Goal: Transaction & Acquisition: Book appointment/travel/reservation

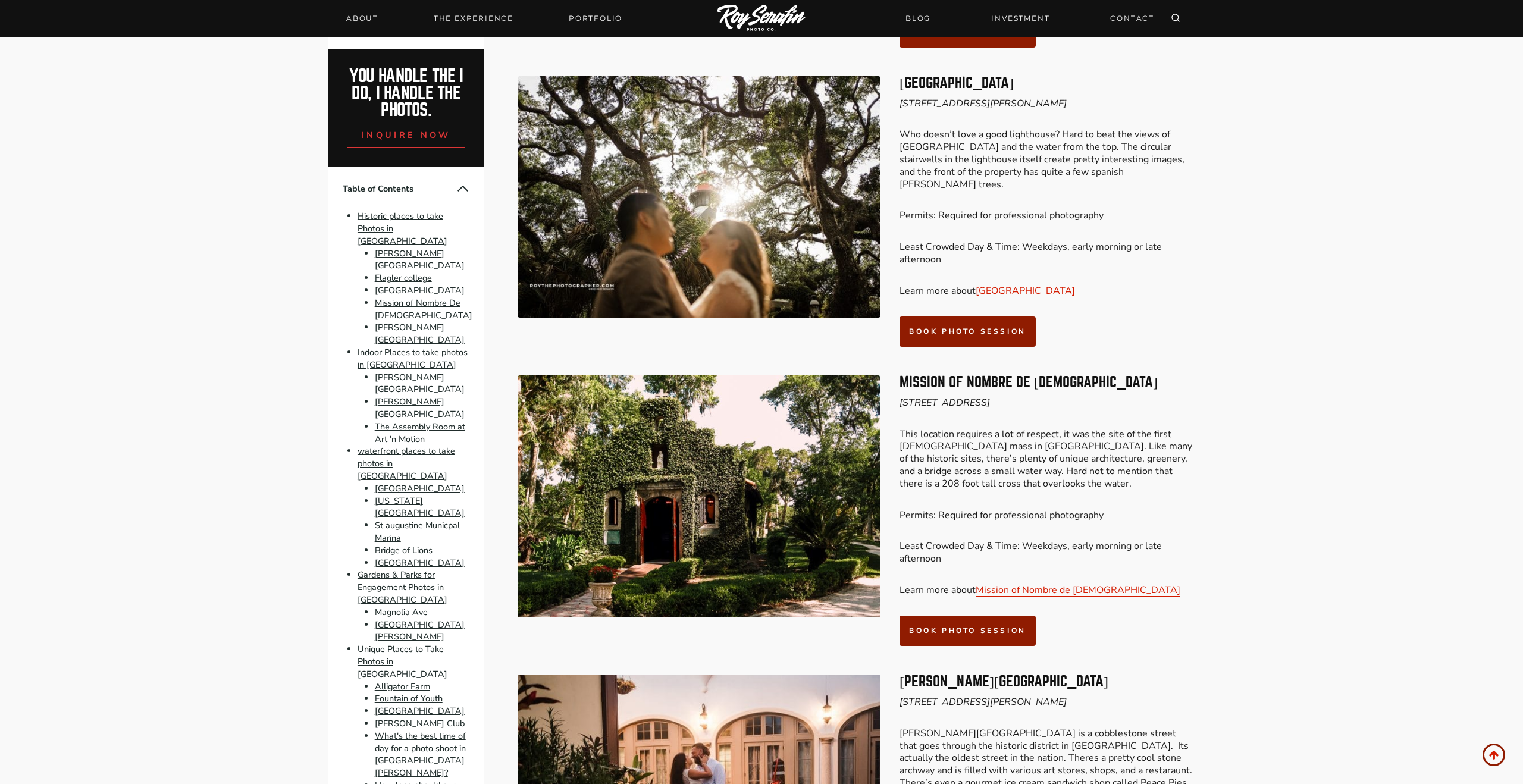
scroll to position [1381, 0]
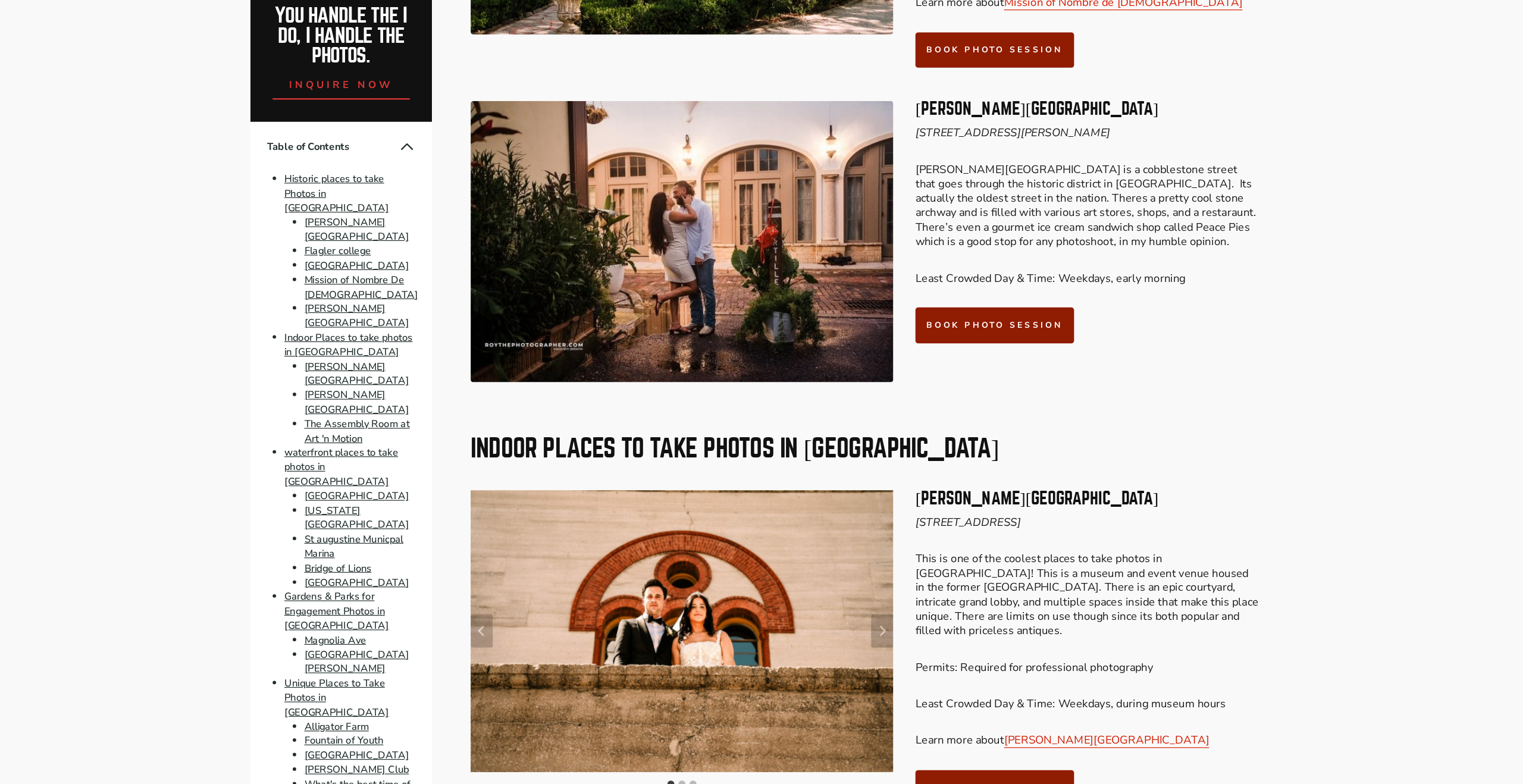
scroll to position [1851, 0]
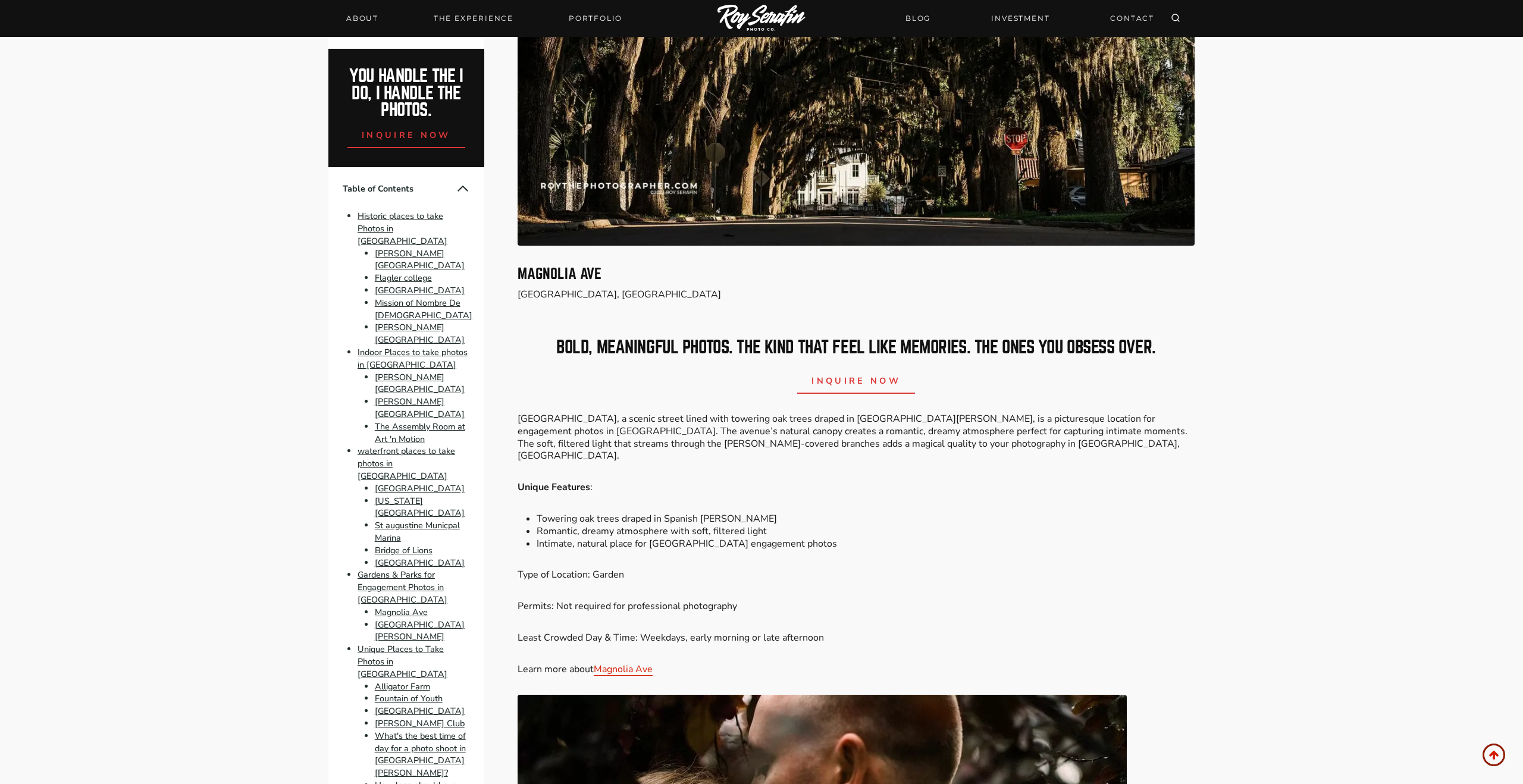
click at [1269, 481] on div "Please Share: Ever since moving to [GEOGRAPHIC_DATA] and becoming a St Augustin…" at bounding box center [761, 500] width 1523 height 10267
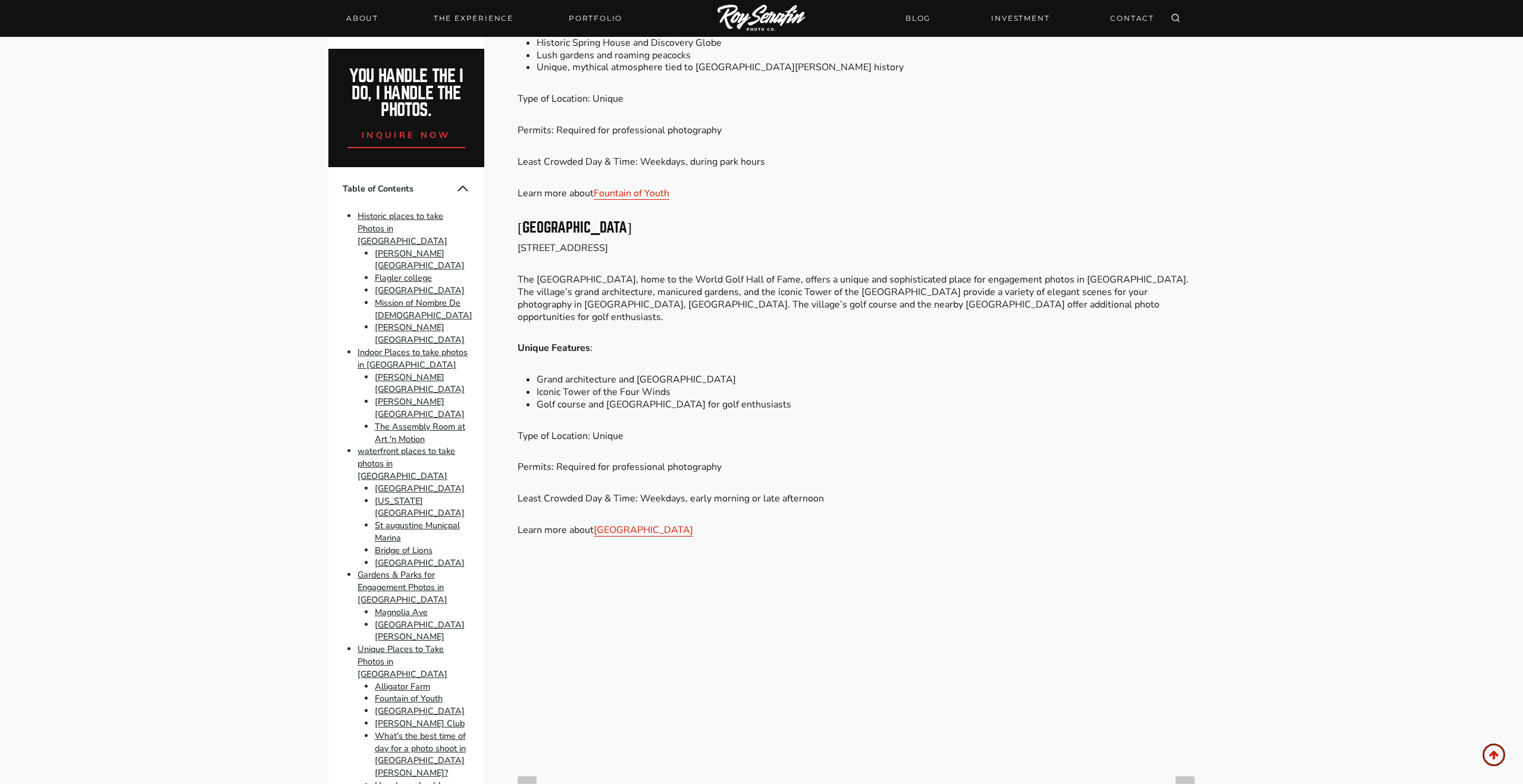
scroll to position [7498, 0]
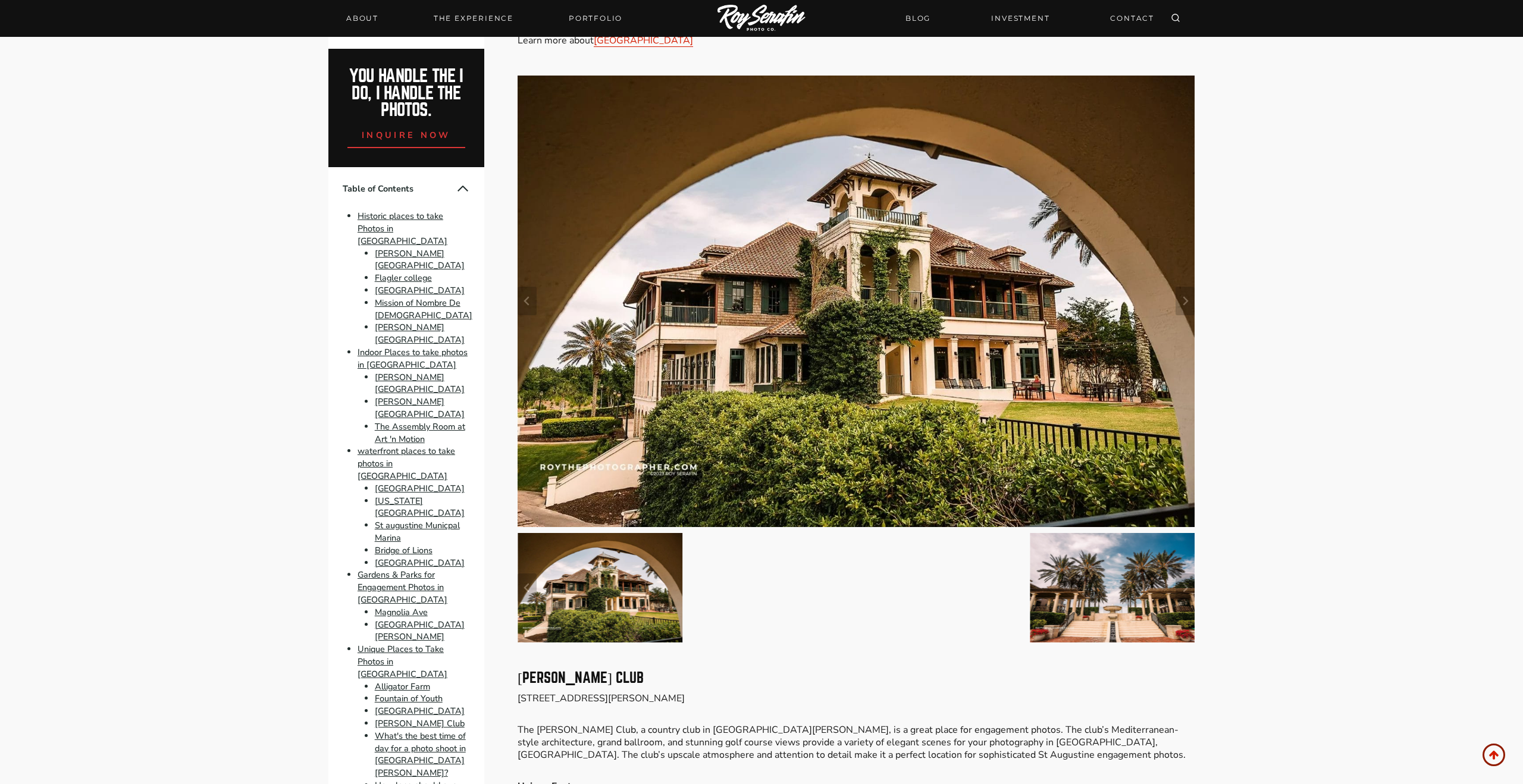
scroll to position [7983, 0]
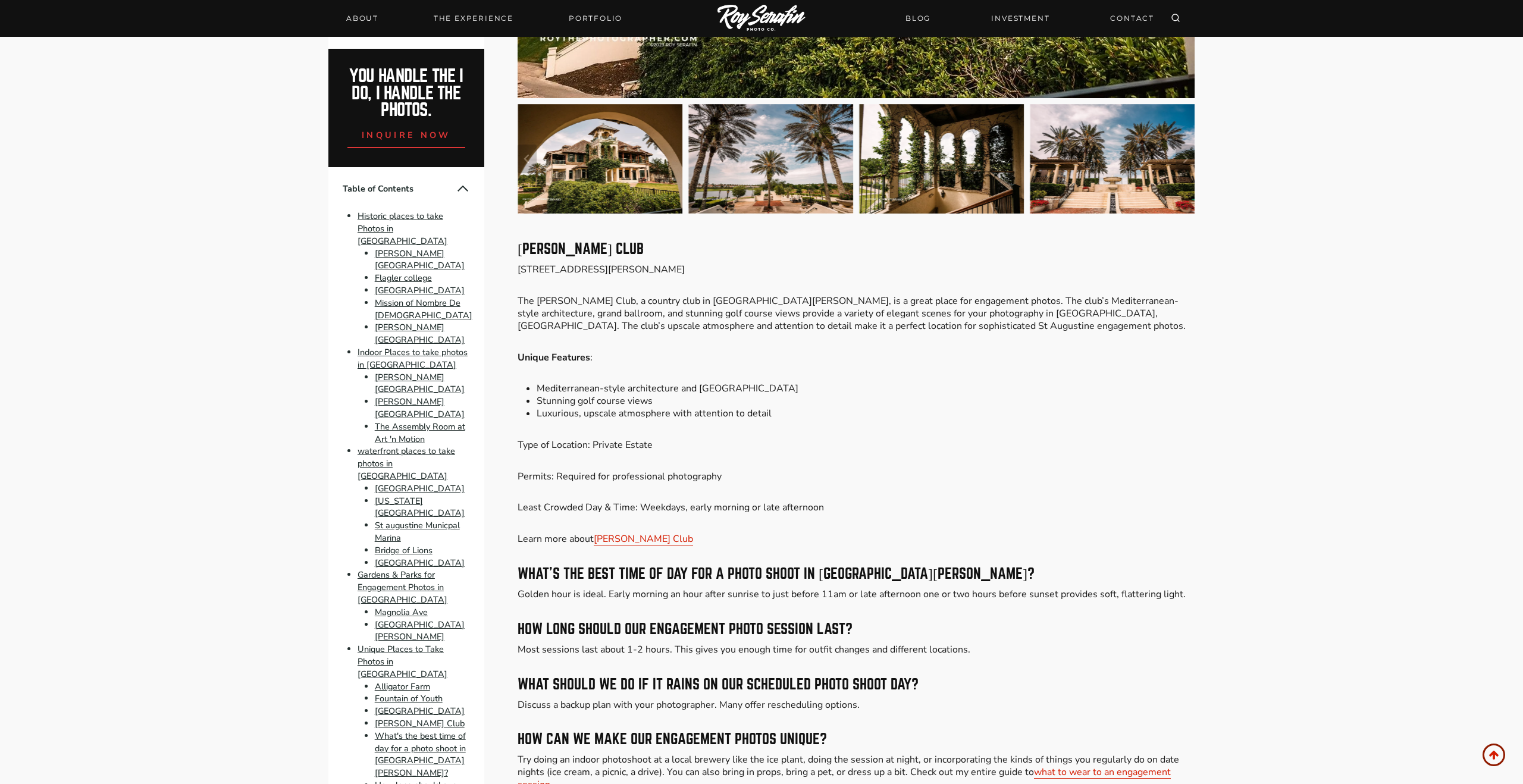
scroll to position [8524, 0]
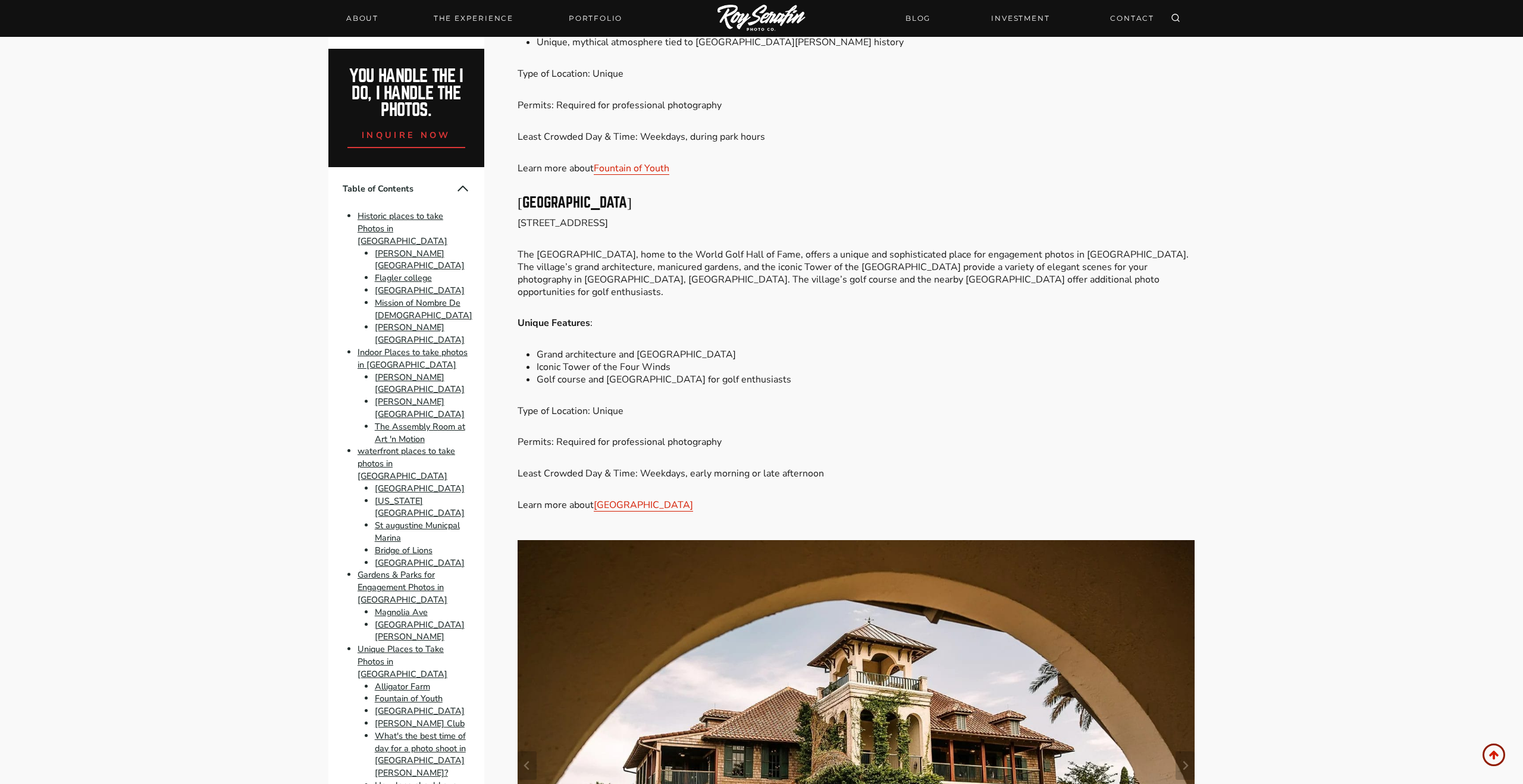
scroll to position [7524, 0]
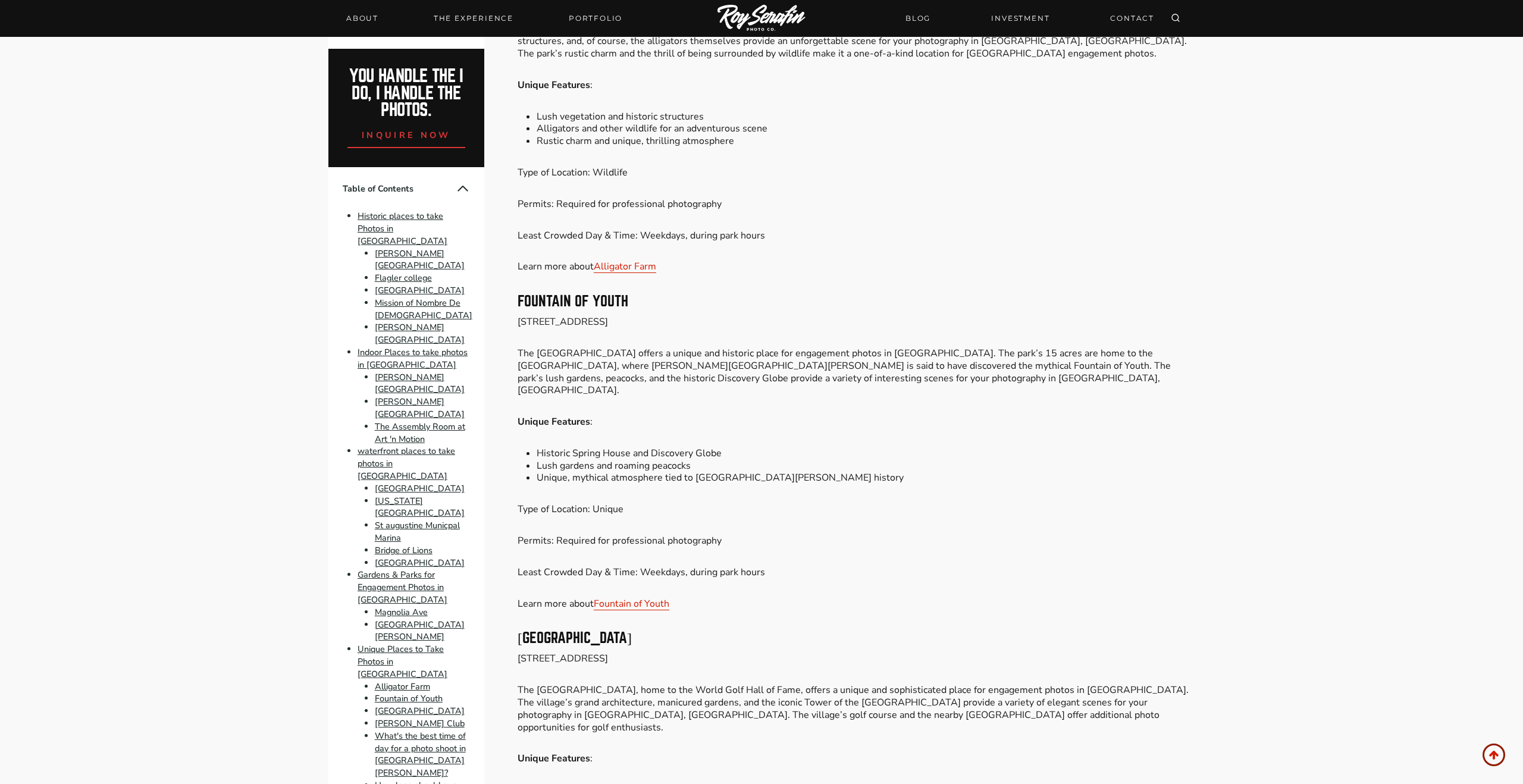
scroll to position [7025, 0]
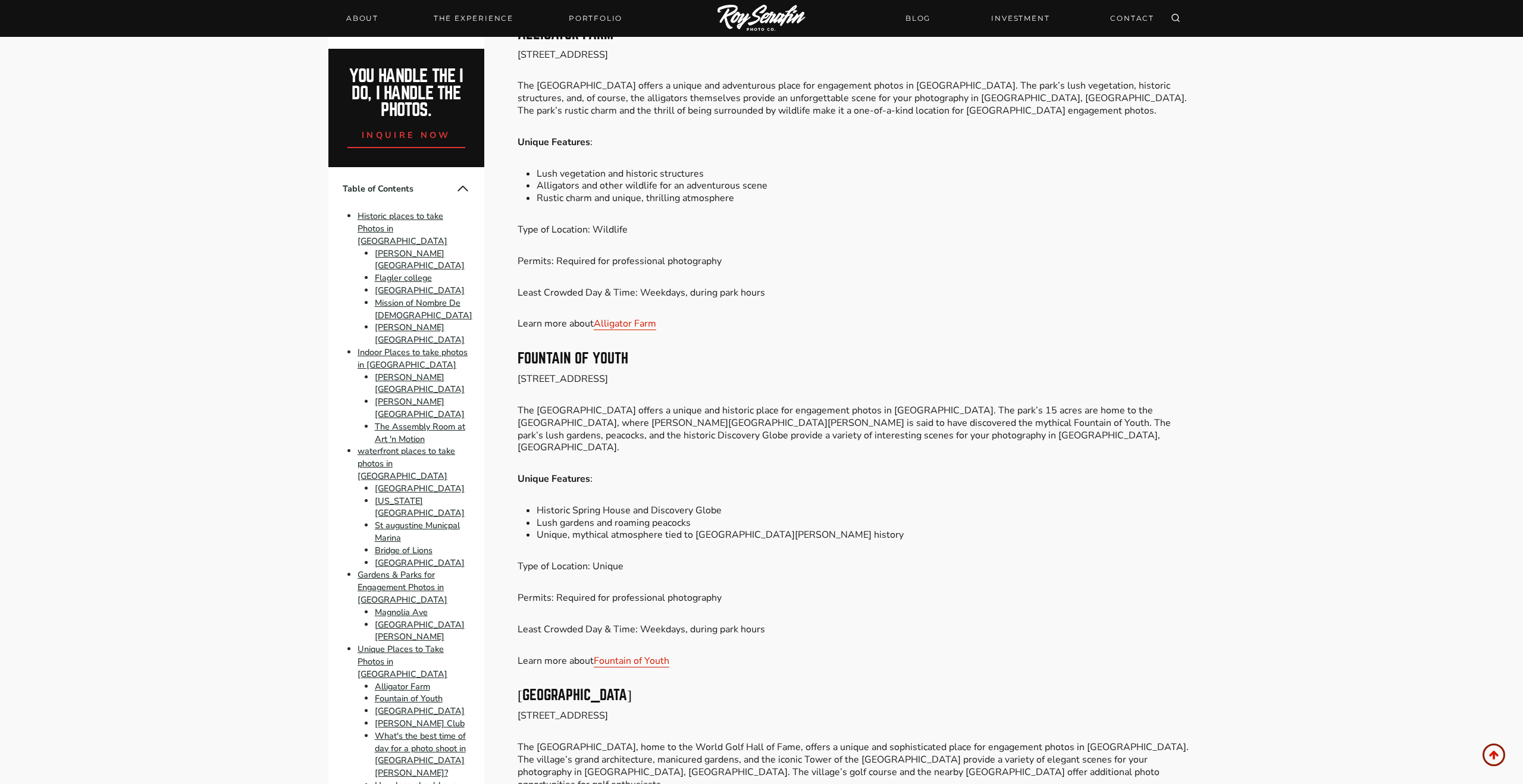
scroll to position [7015, 0]
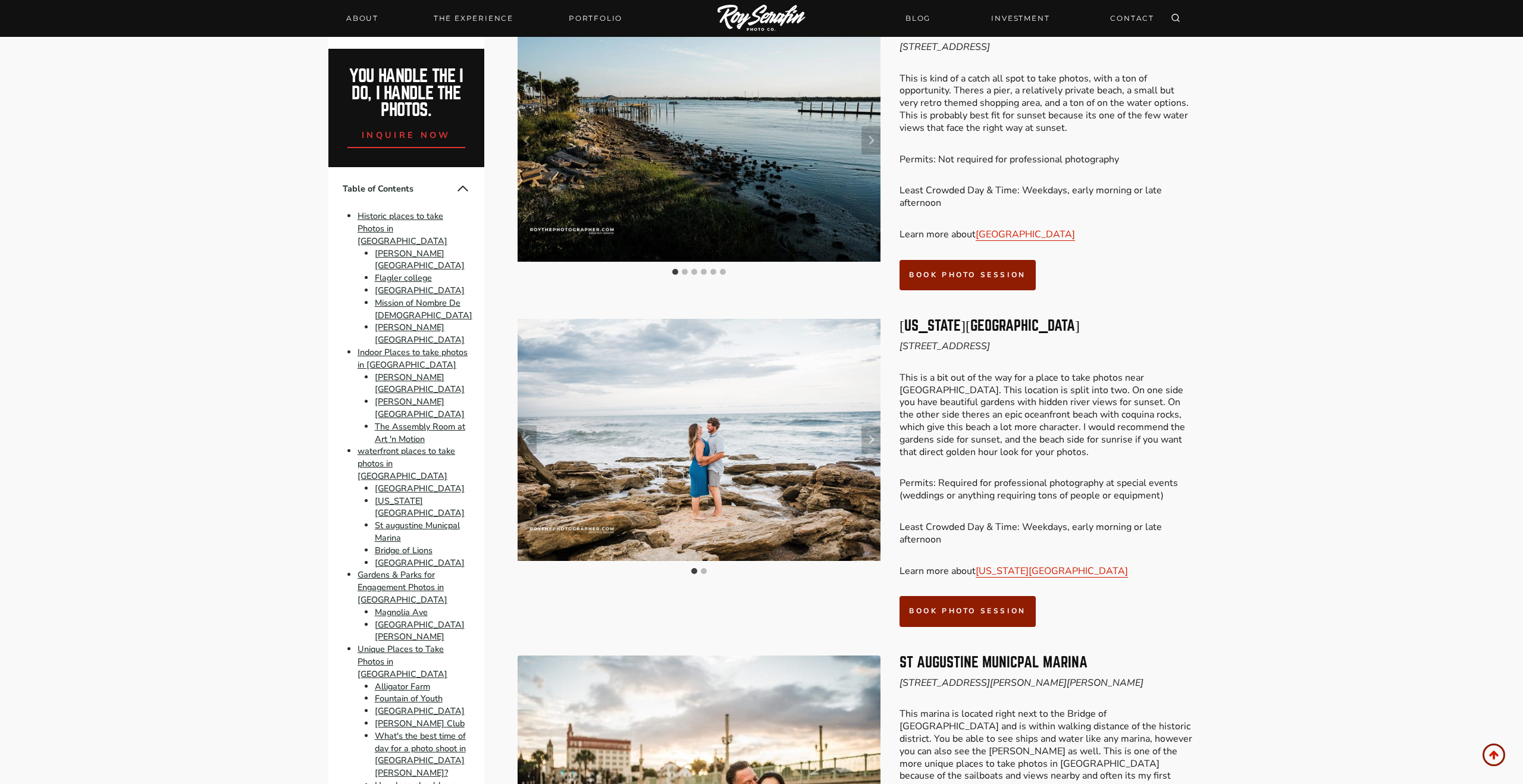
scroll to position [3237, 0]
click at [869, 426] on button "Next slide" at bounding box center [871, 440] width 19 height 29
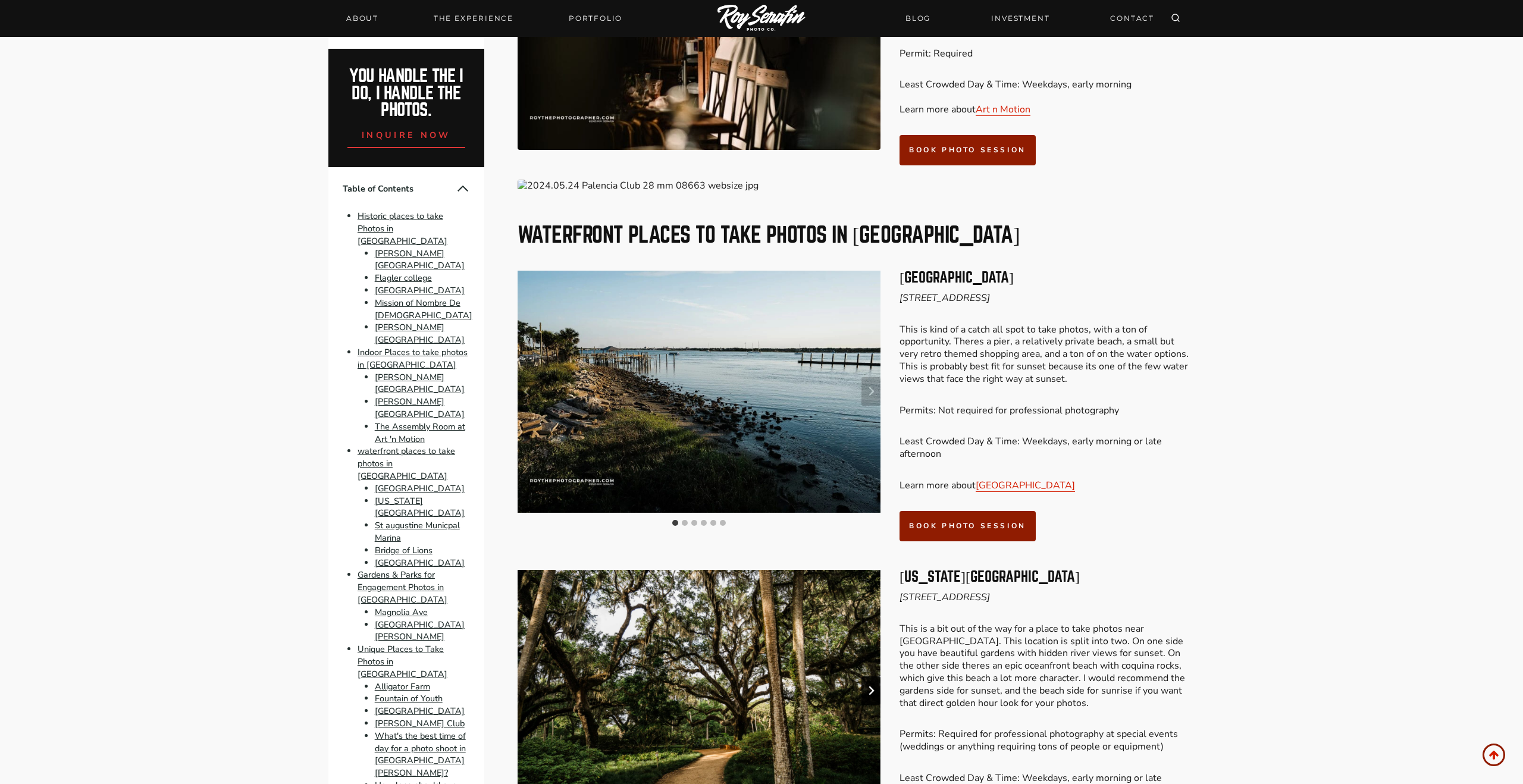
scroll to position [2987, 0]
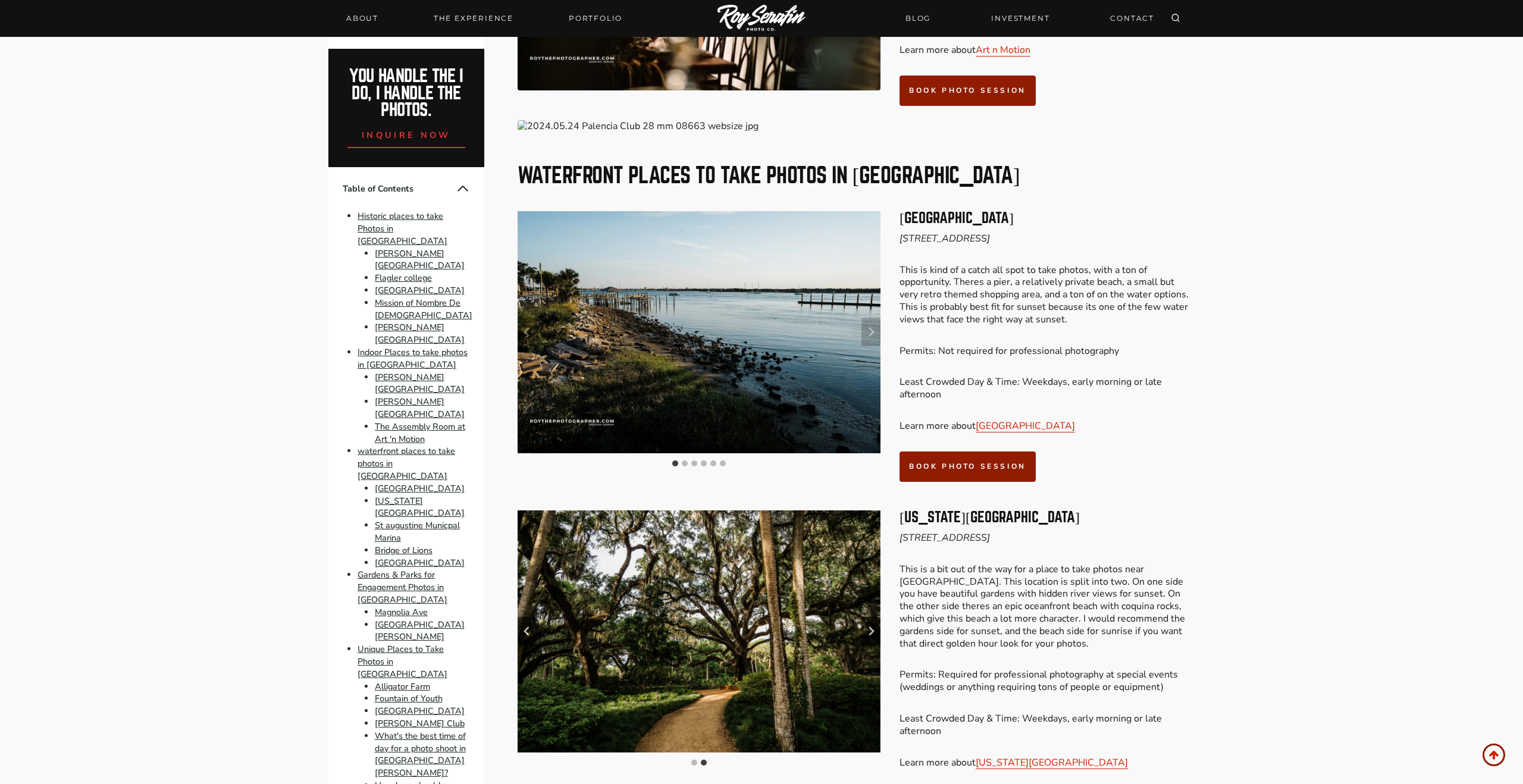
scroll to position [3048, 0]
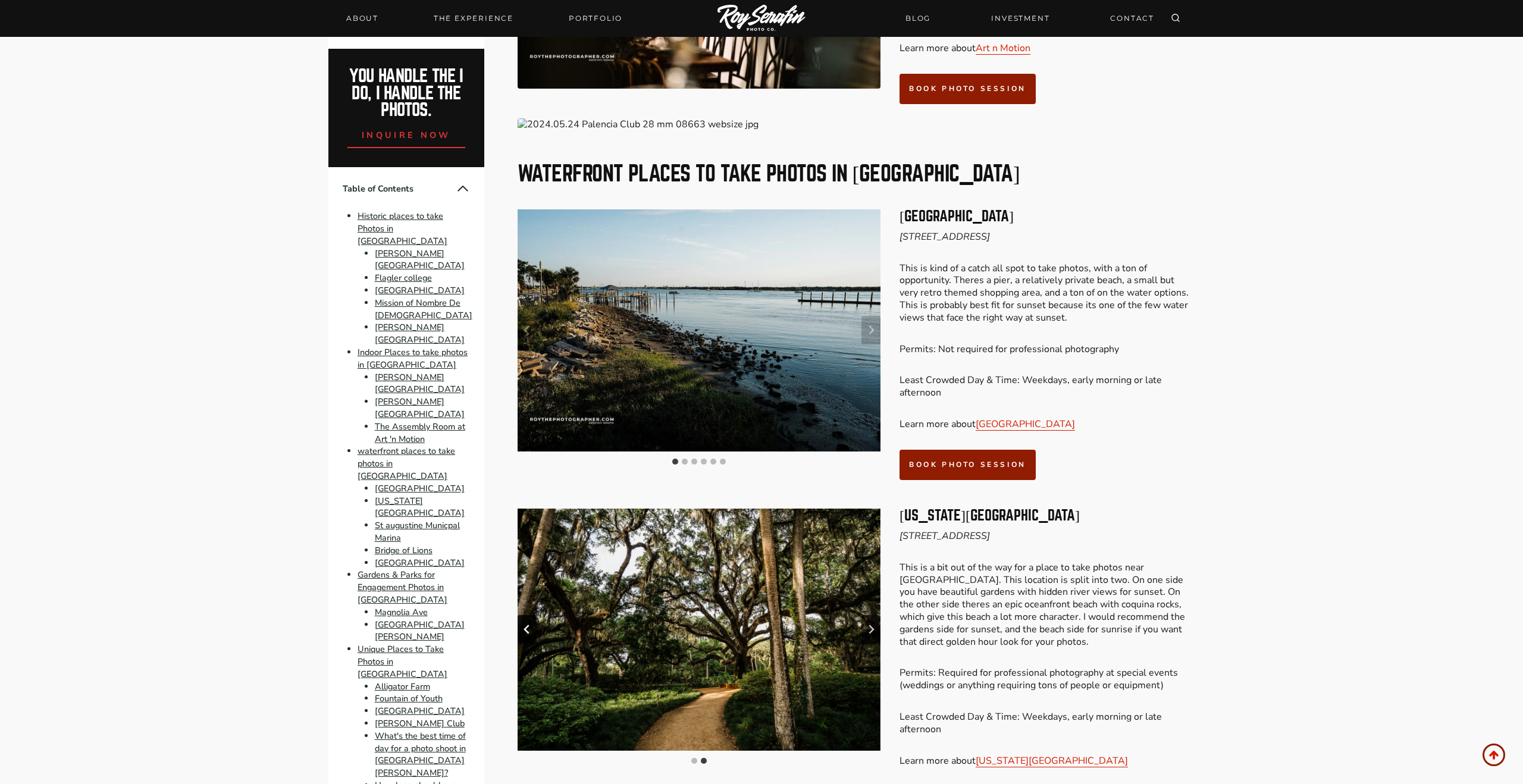
click at [525, 625] on icon "Previous slide" at bounding box center [526, 629] width 5 height 9
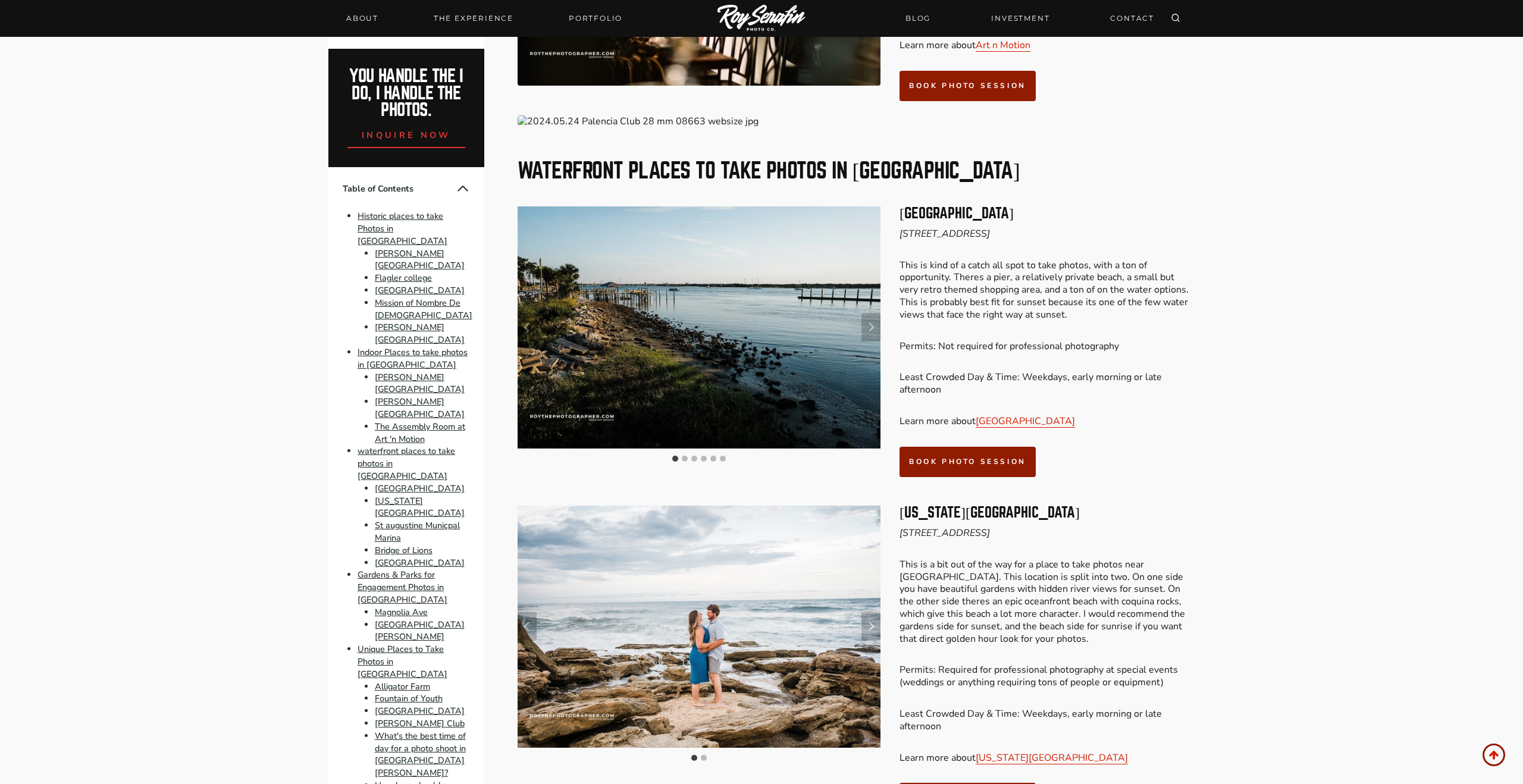
click at [876, 313] on button "Next slide" at bounding box center [871, 327] width 19 height 29
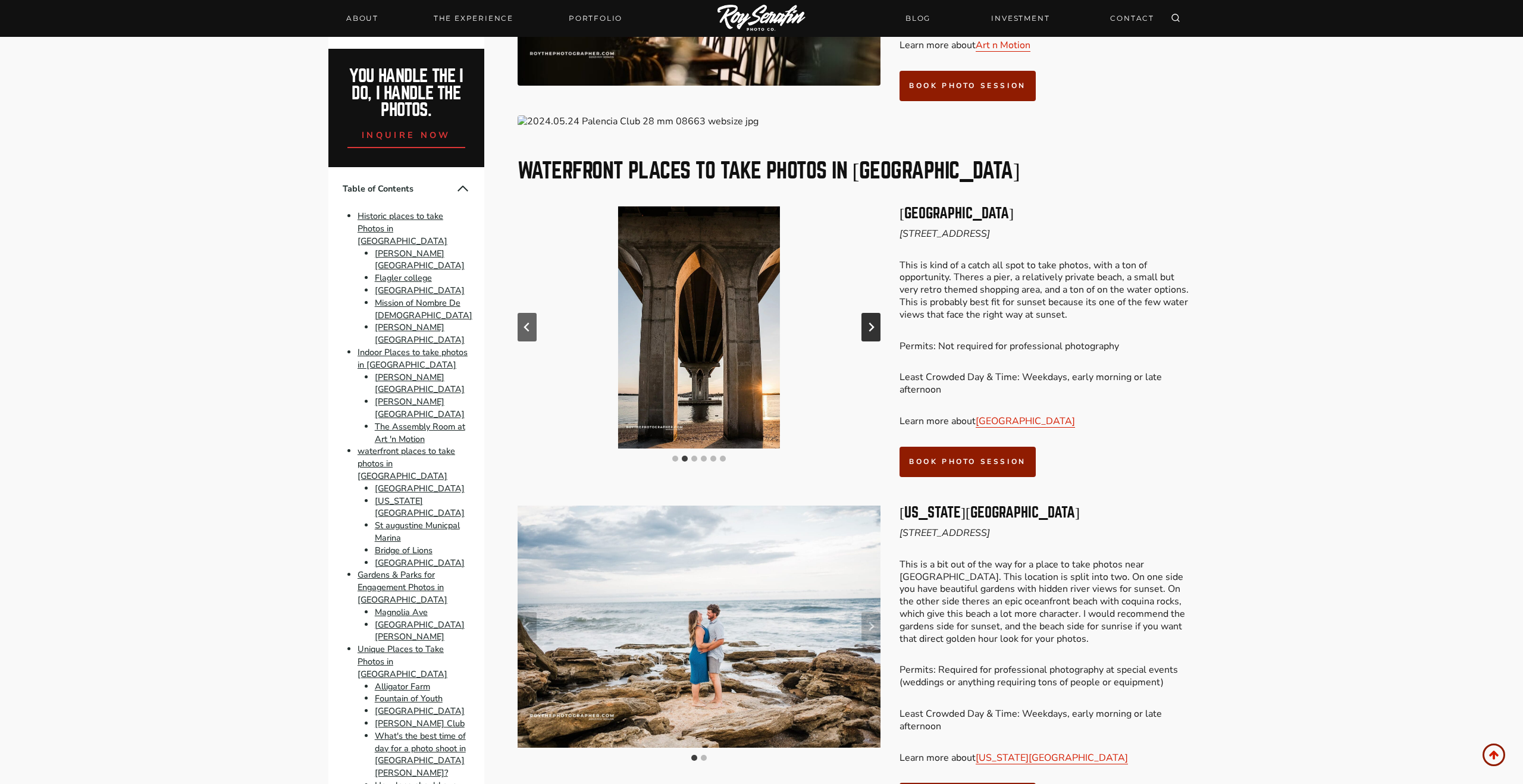
click at [876, 313] on button "Next slide" at bounding box center [871, 327] width 19 height 29
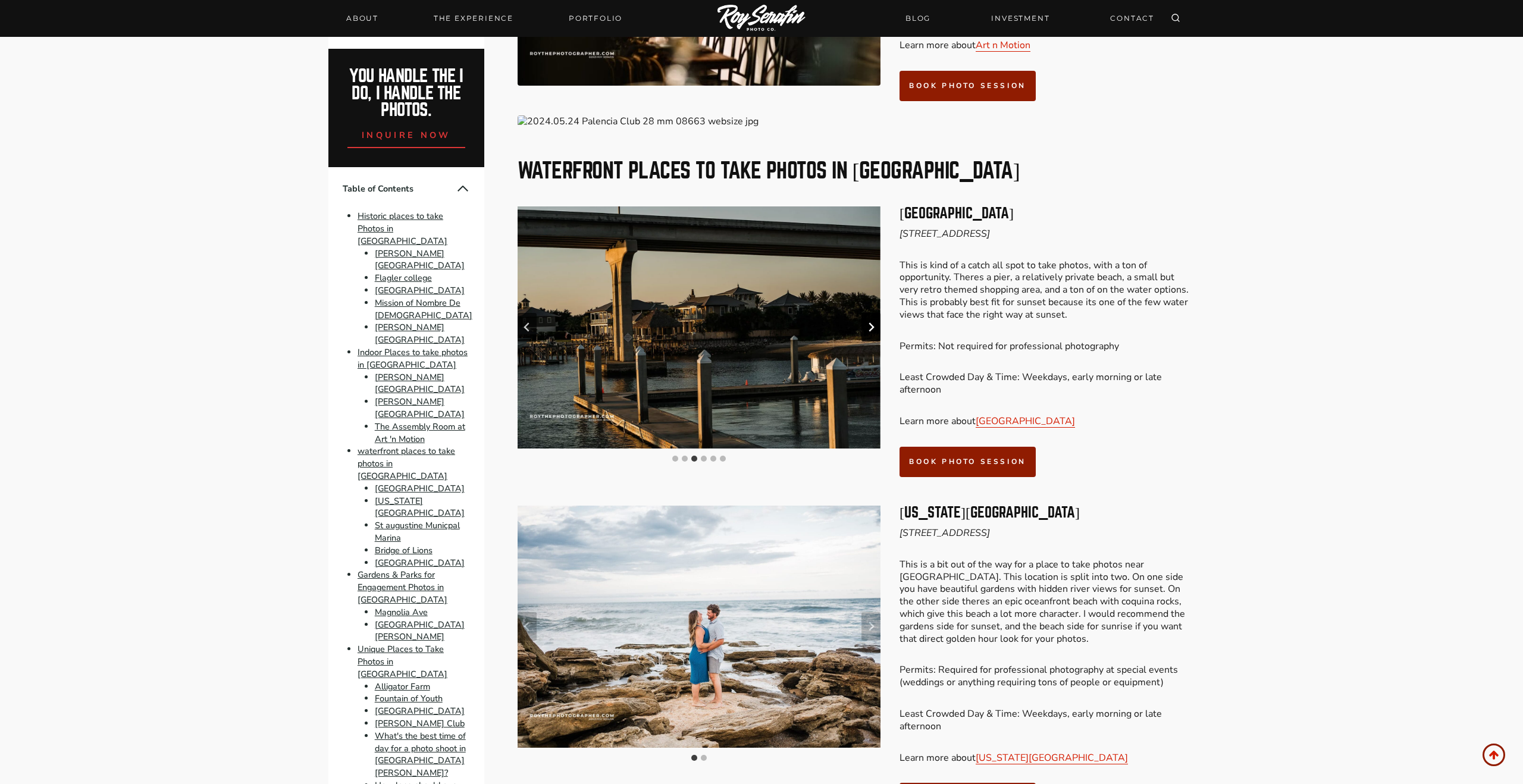
click at [876, 313] on button "Next slide" at bounding box center [871, 327] width 19 height 29
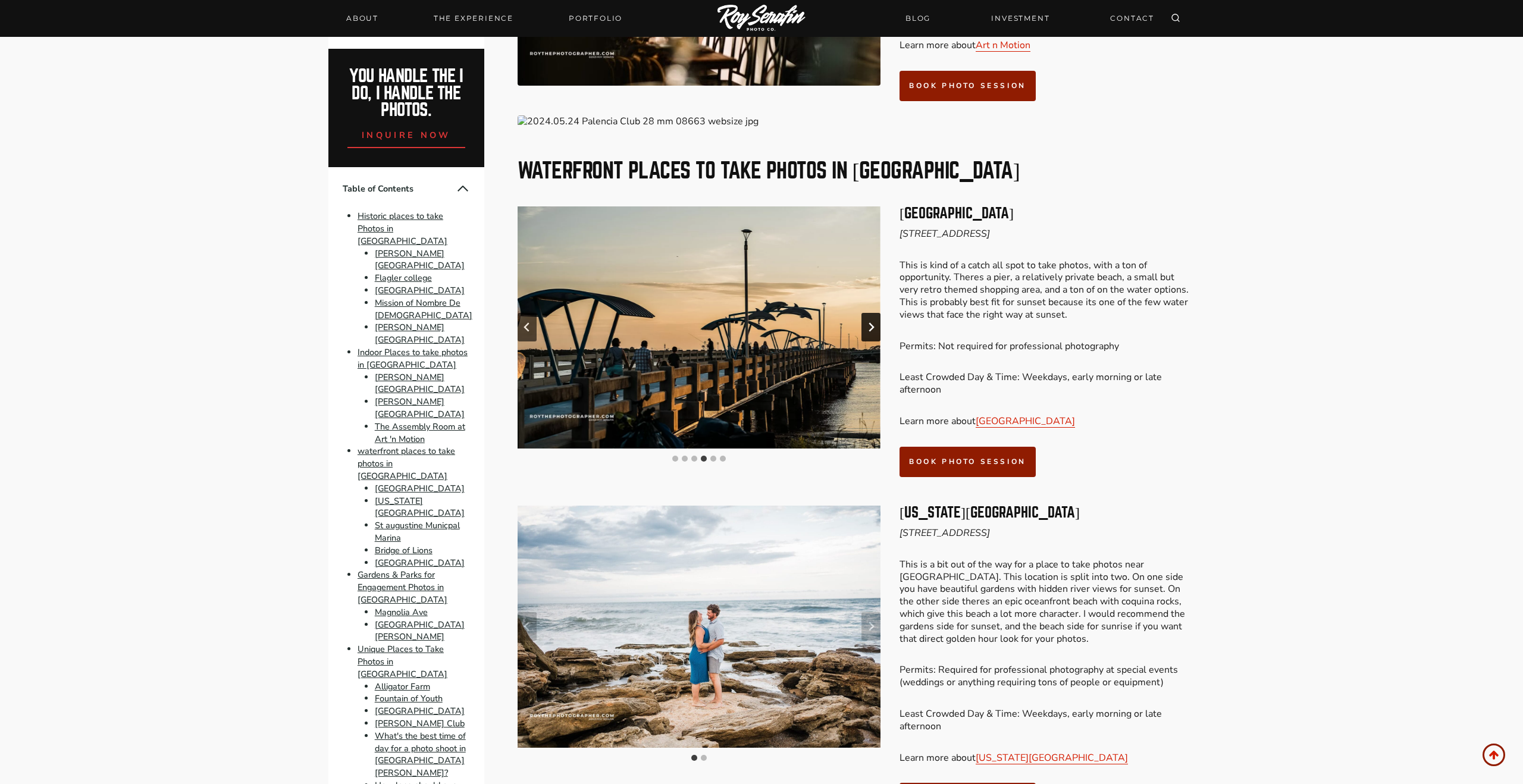
click at [874, 322] on icon "Next slide" at bounding box center [871, 327] width 9 height 9
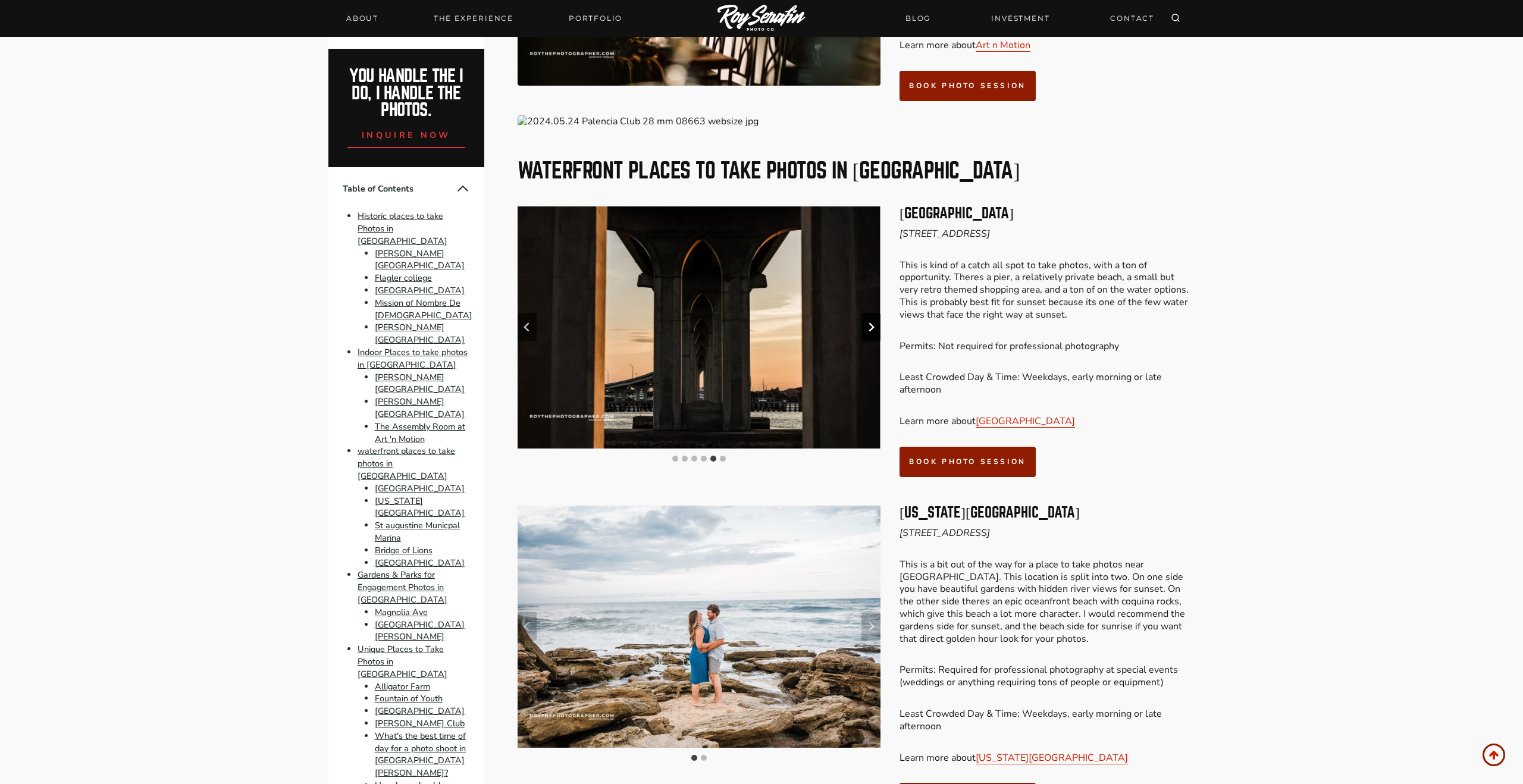
click at [874, 322] on icon "Next slide" at bounding box center [871, 327] width 9 height 9
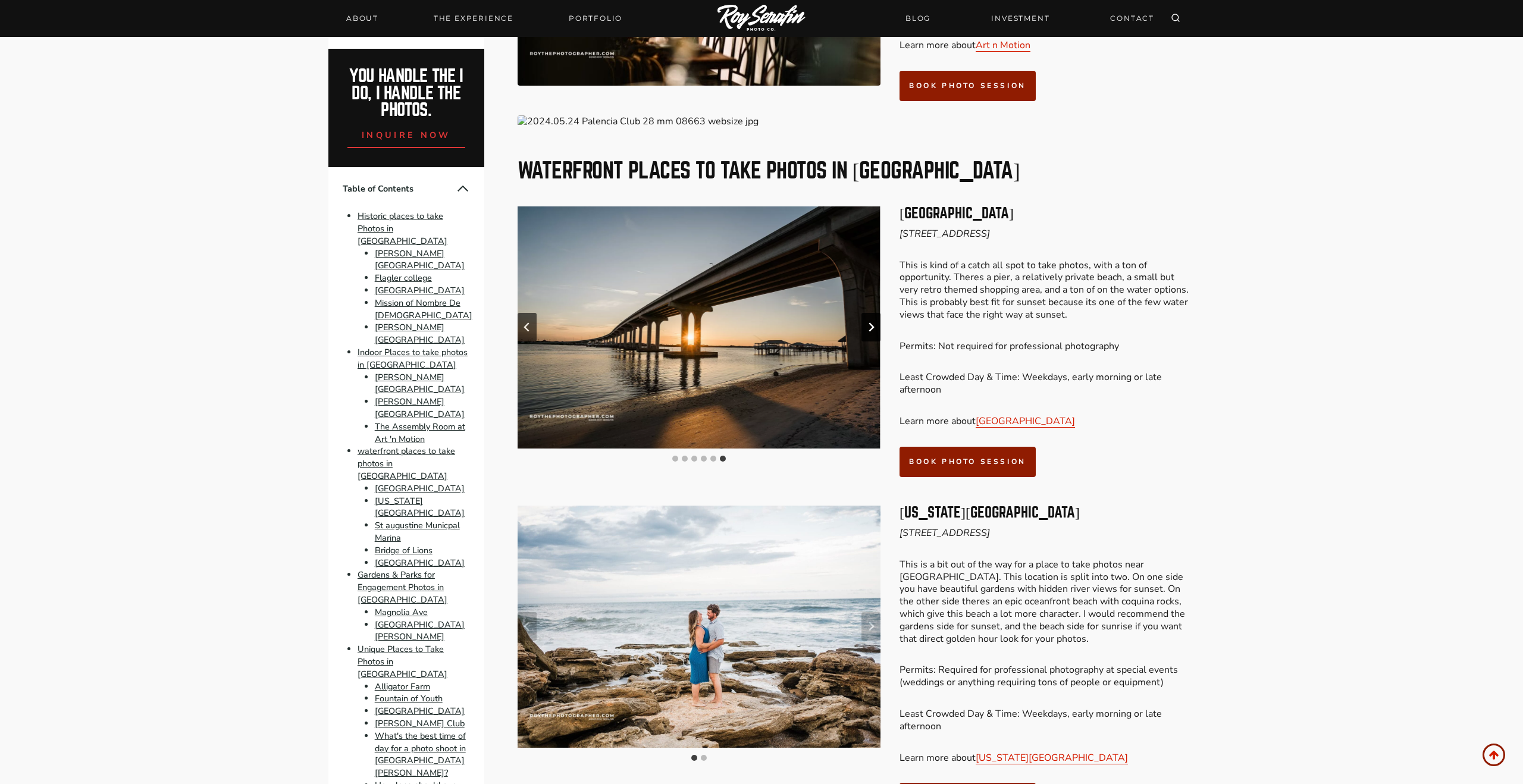
click at [874, 322] on icon "Go to first slide" at bounding box center [871, 327] width 9 height 9
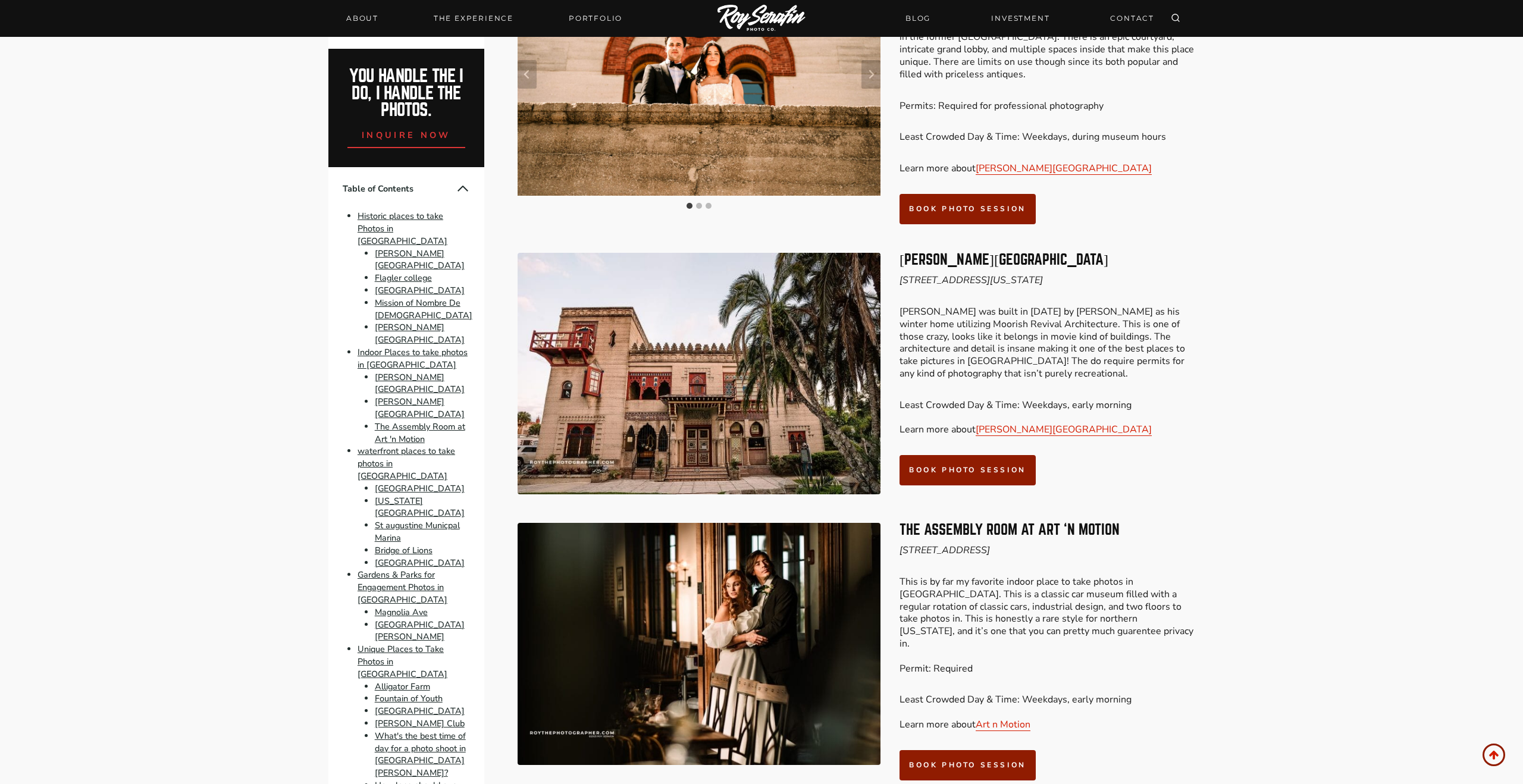
scroll to position [2369, 0]
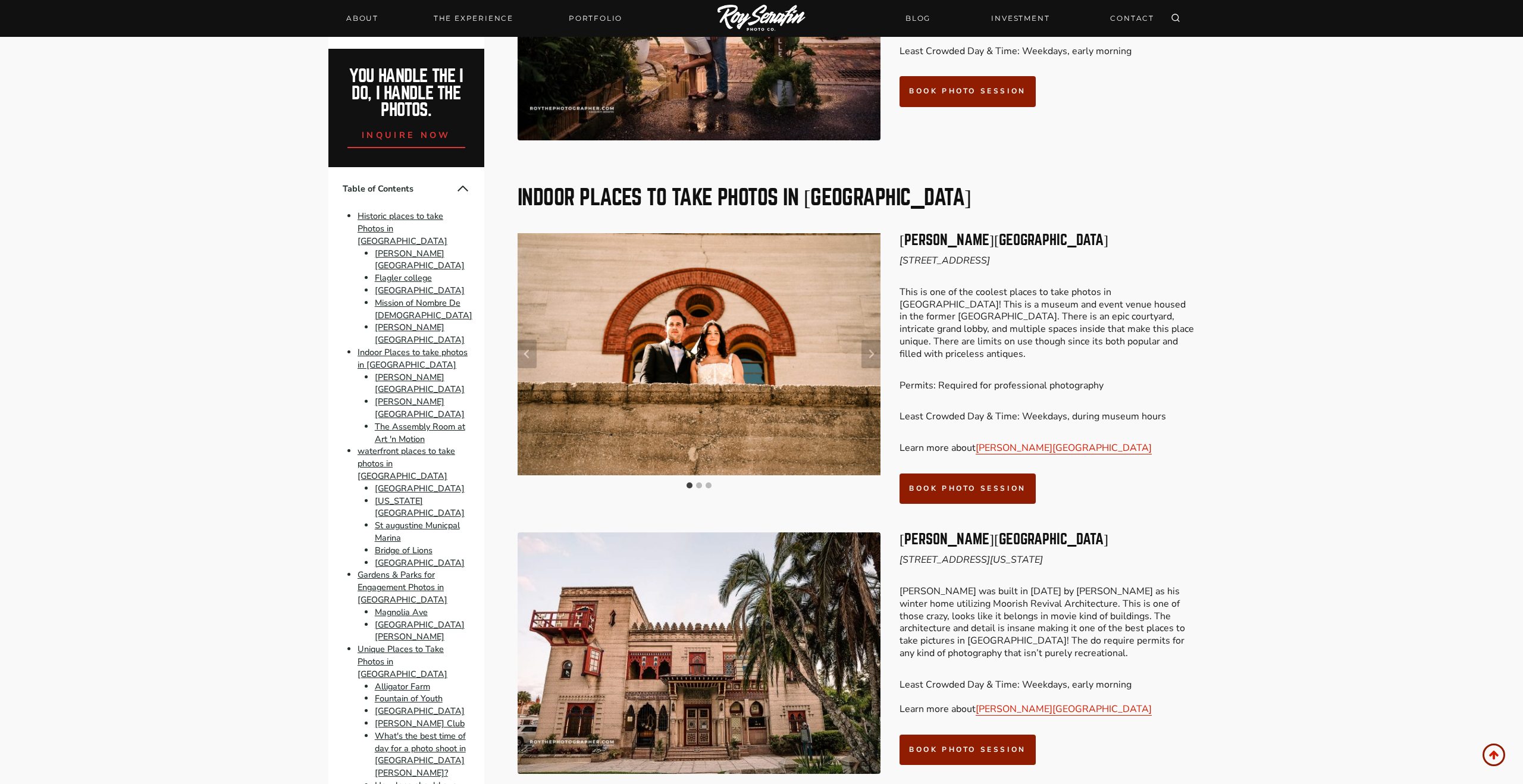
scroll to position [1969, 0]
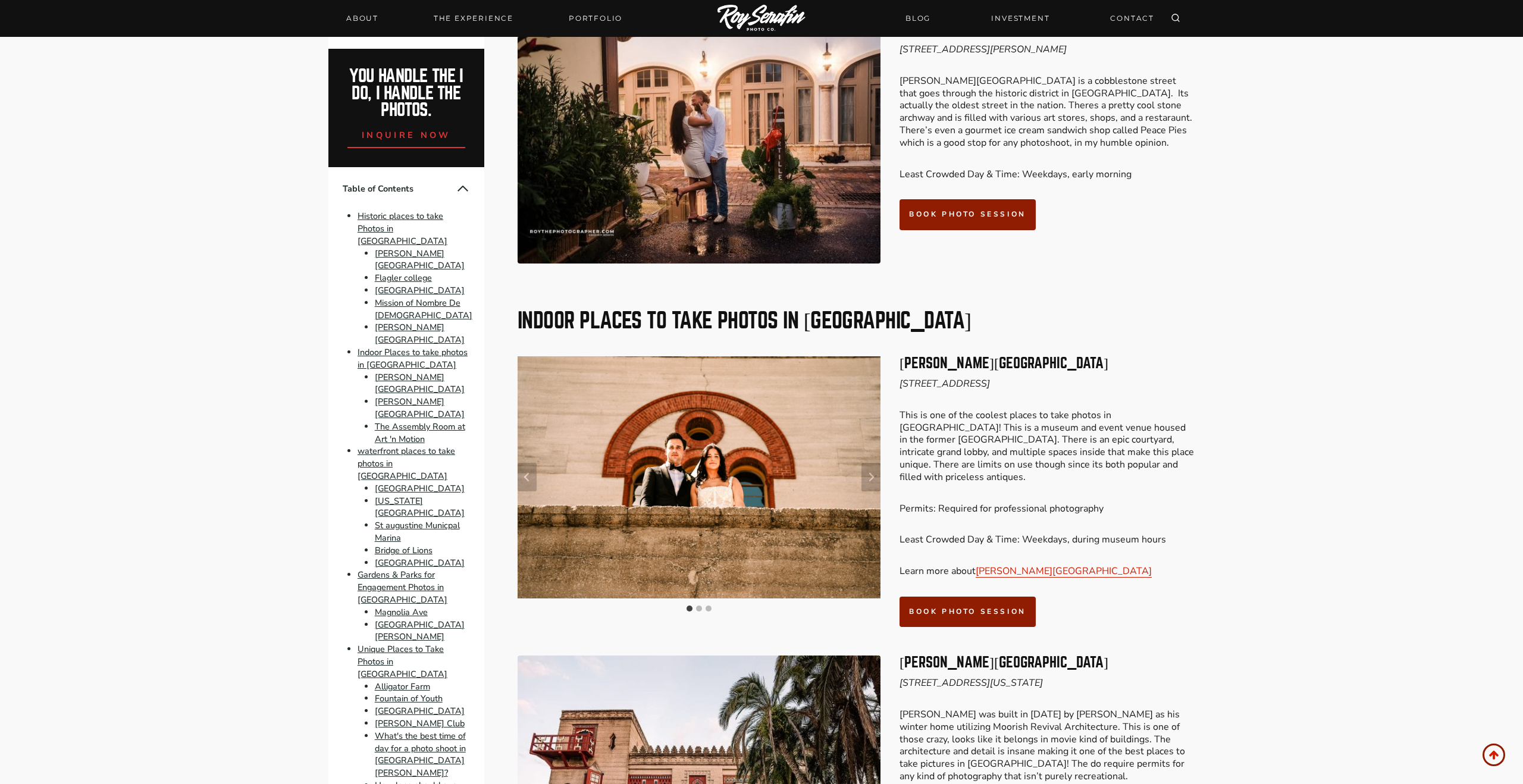
click at [872, 472] on icon "Next slide" at bounding box center [871, 477] width 9 height 9
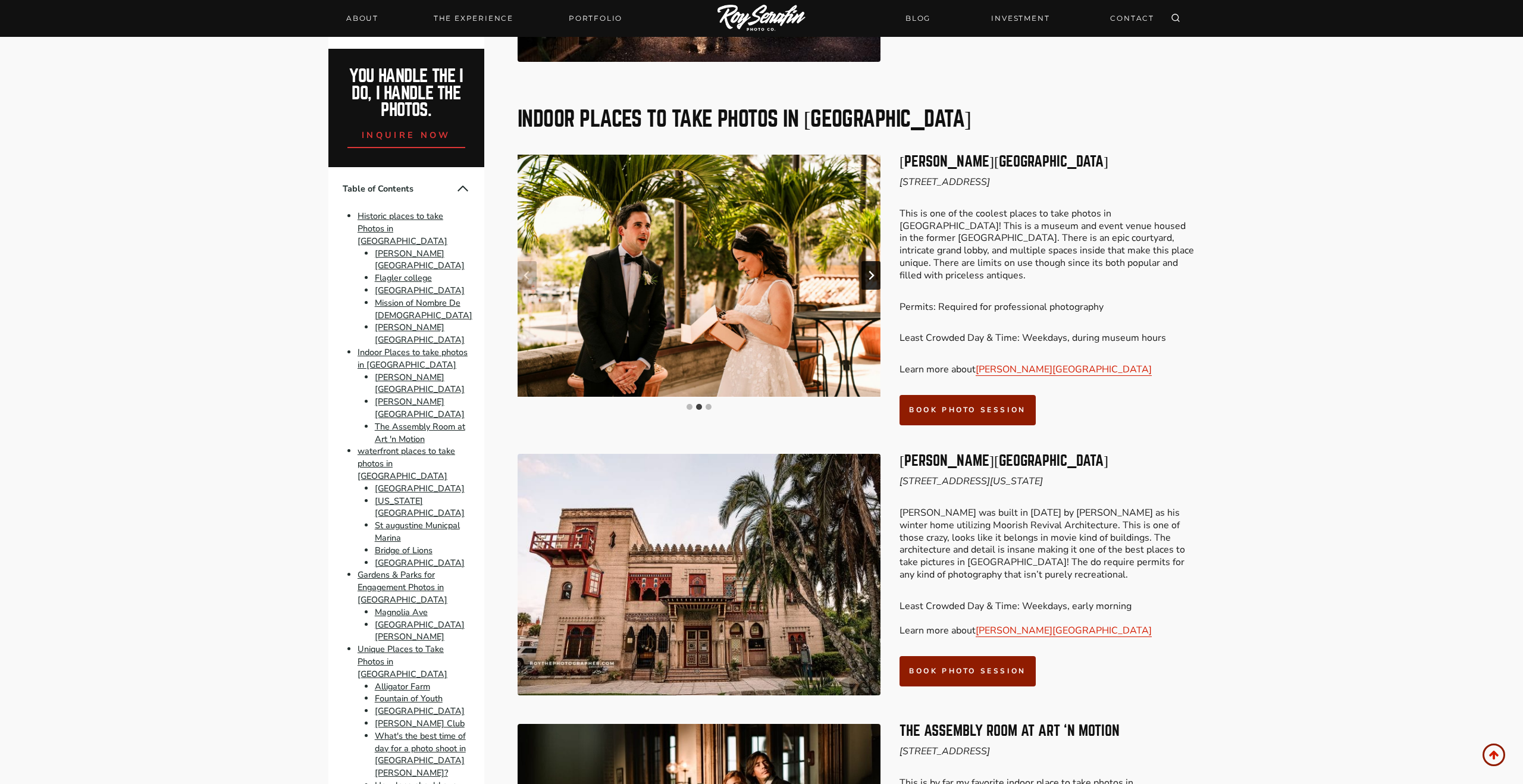
scroll to position [2365, 0]
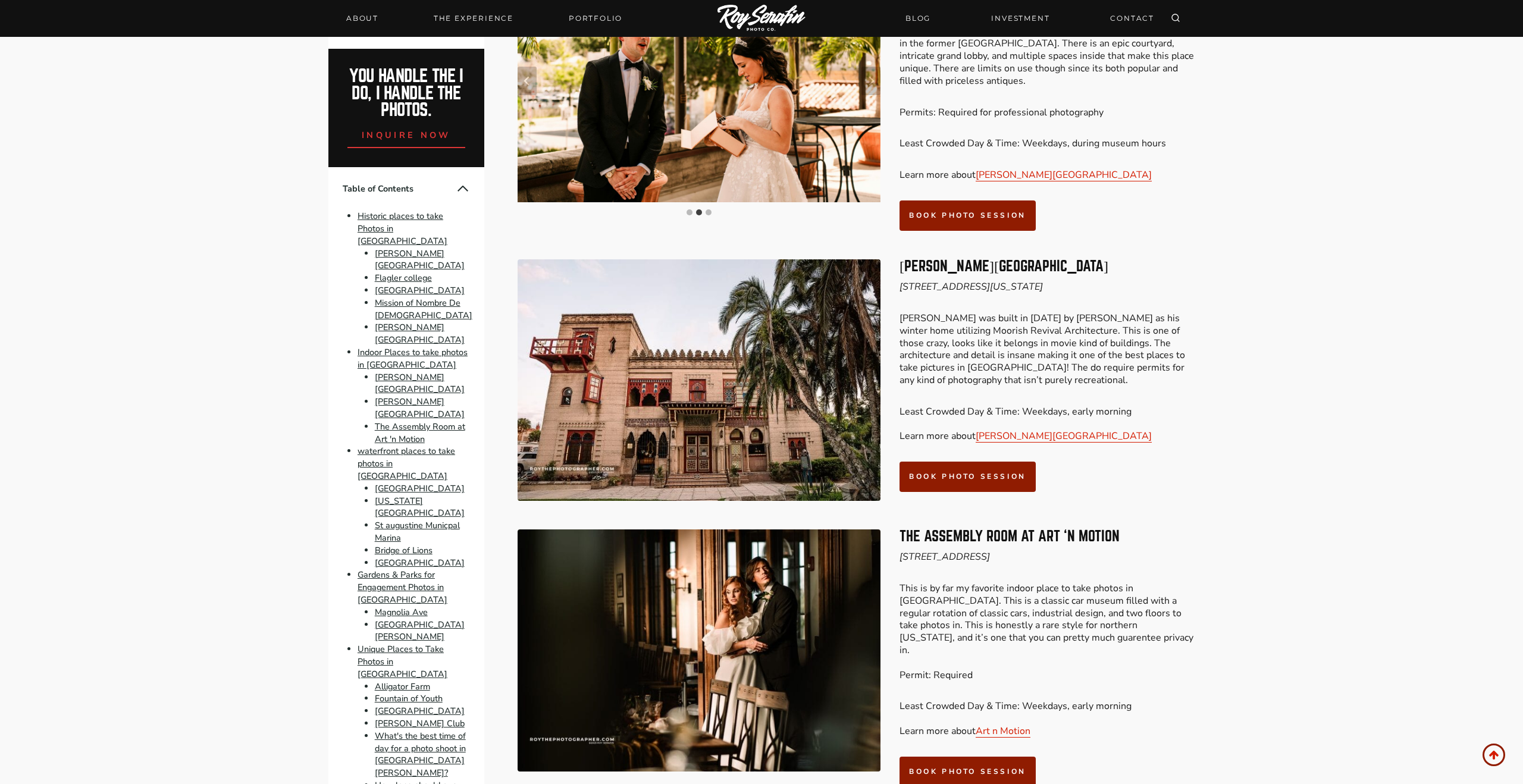
drag, startPoint x: 1224, startPoint y: 366, endPoint x: 1233, endPoint y: 364, distance: 9.2
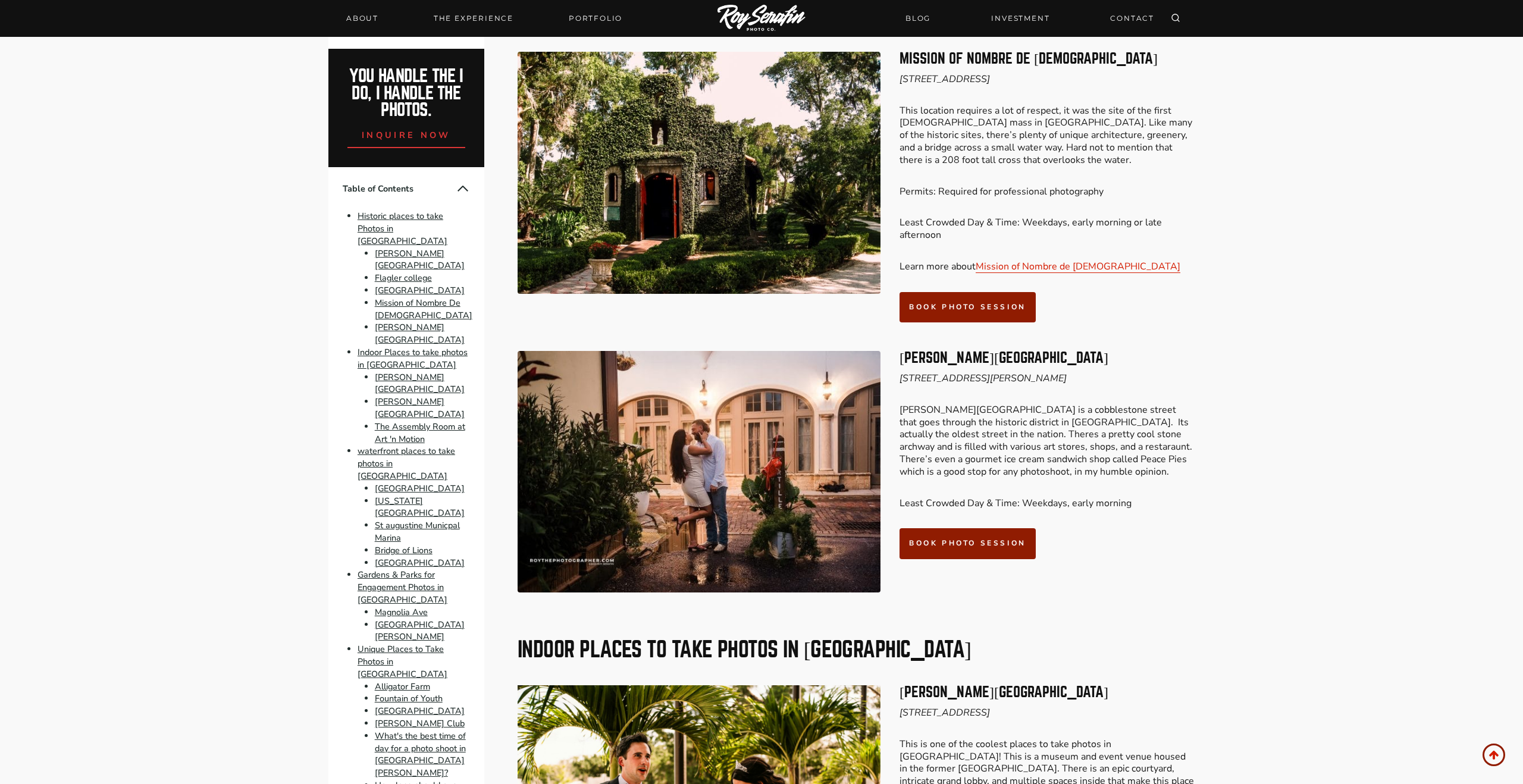
scroll to position [1434, 0]
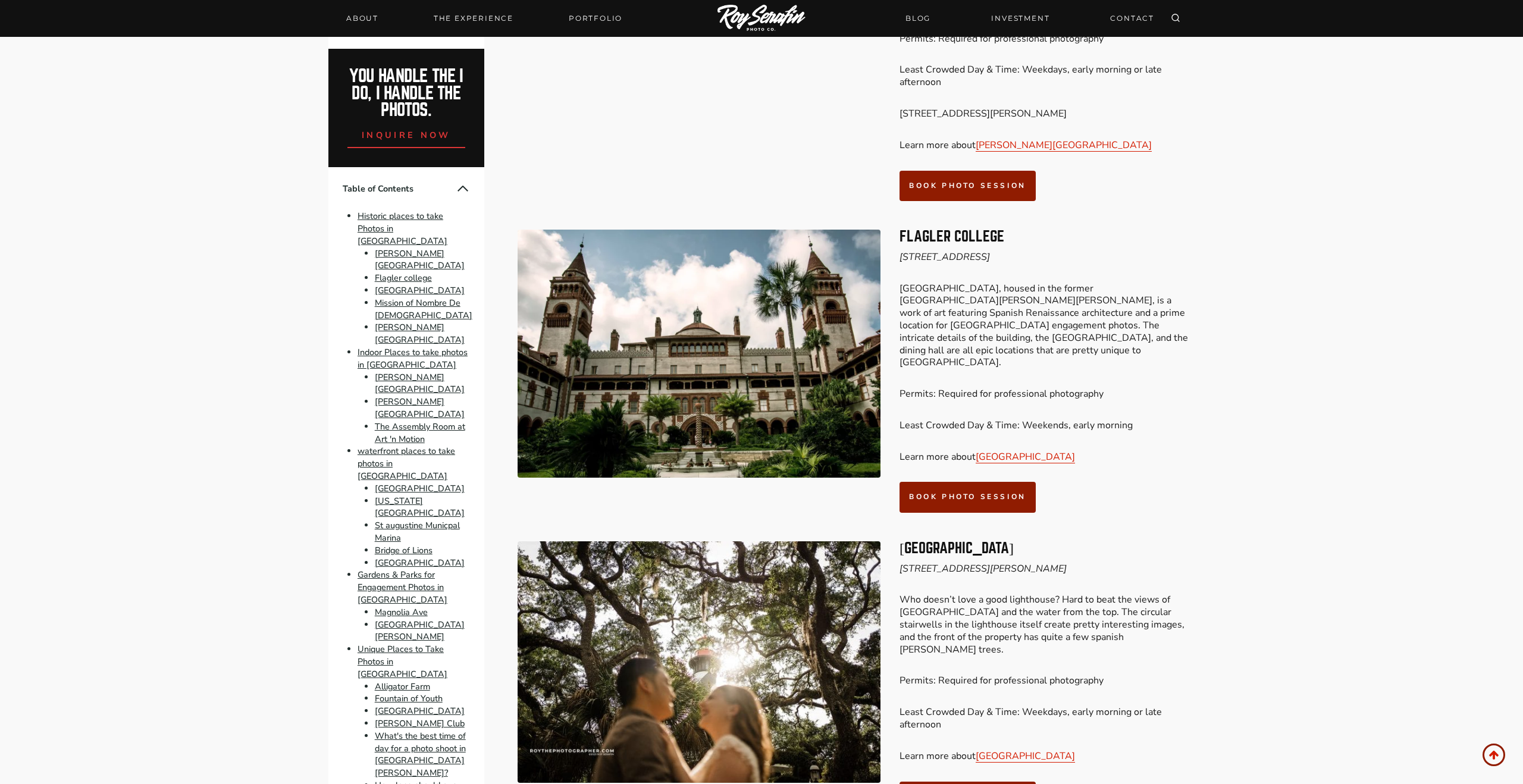
scroll to position [848, 0]
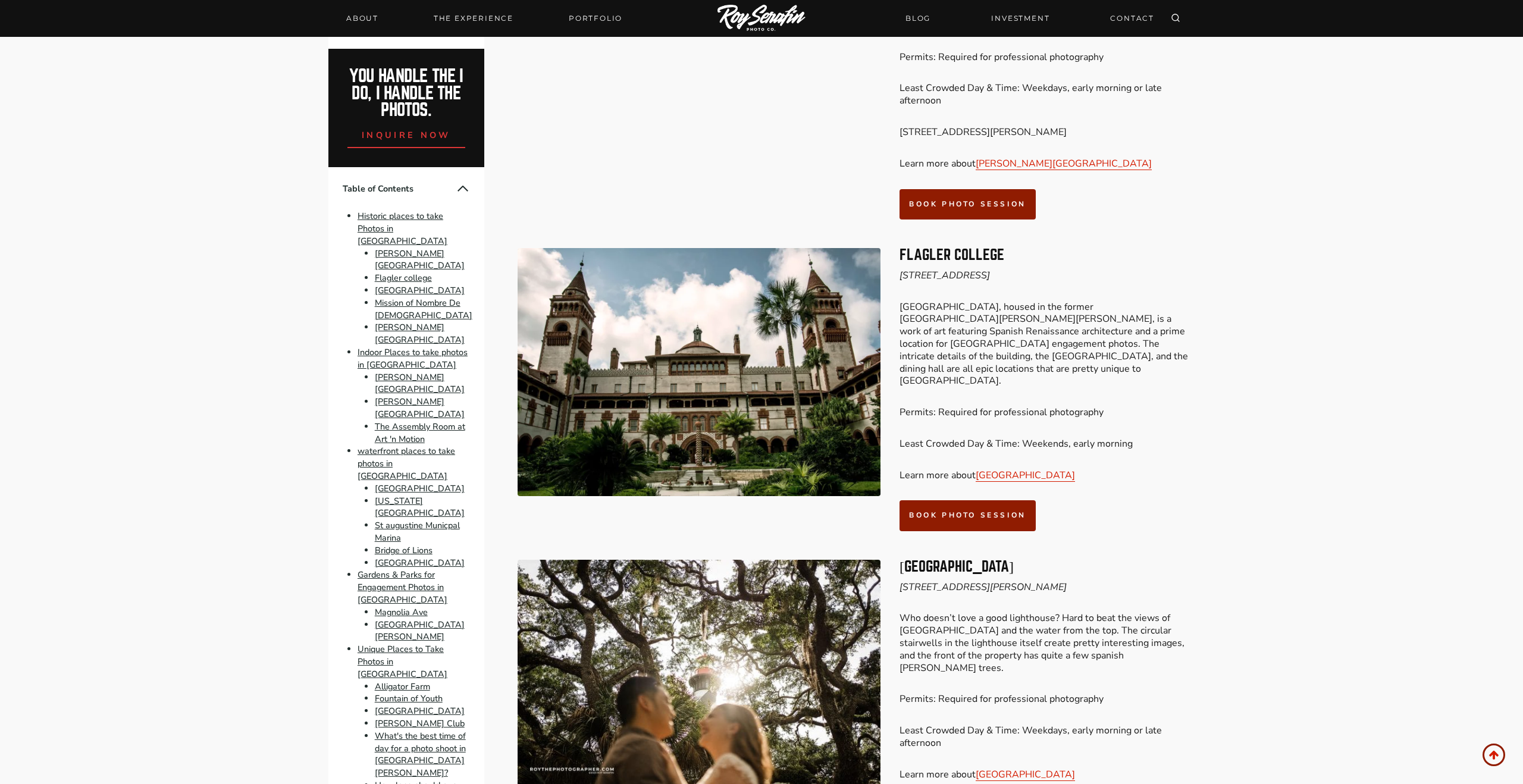
scroll to position [905, 0]
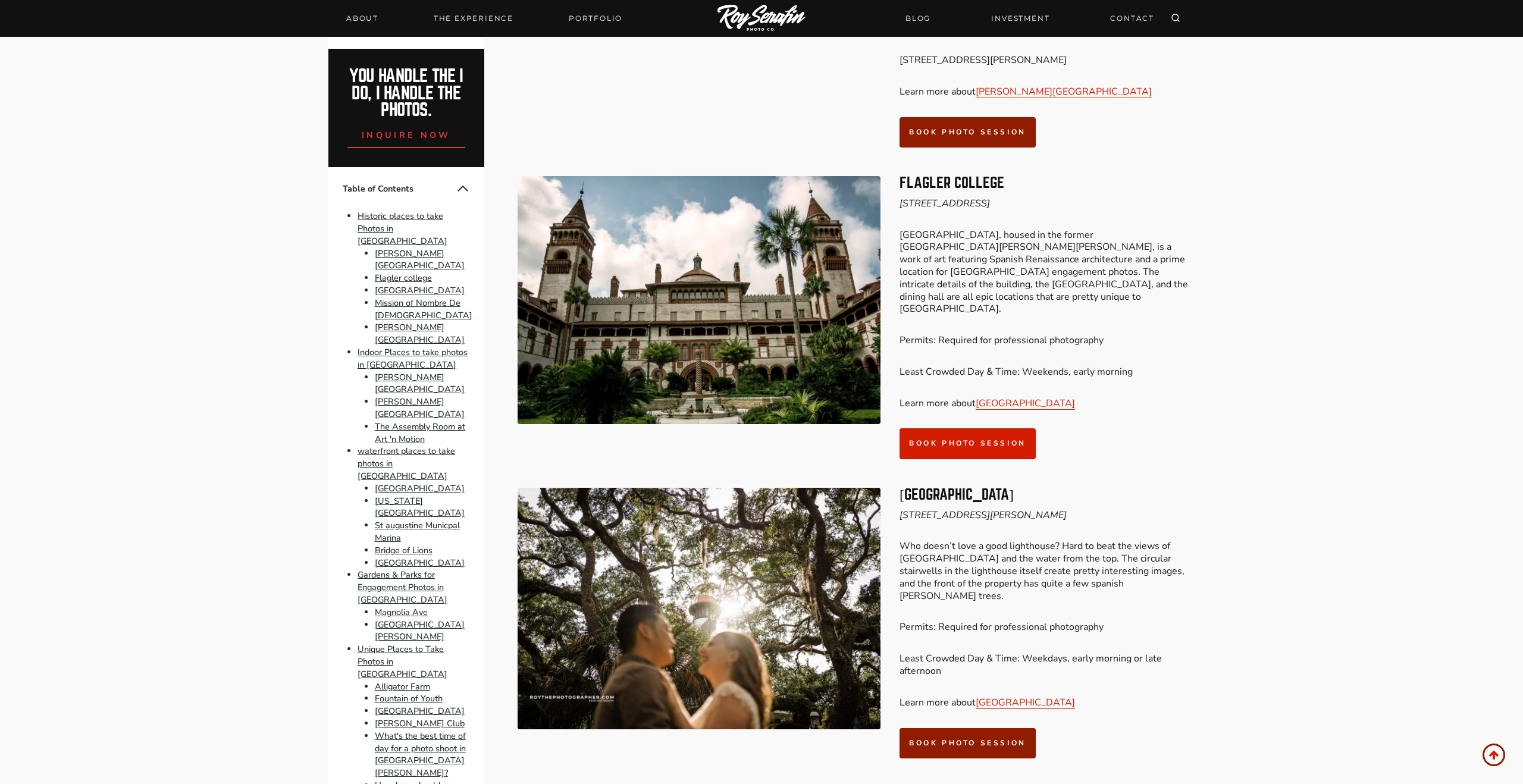
click at [1021, 428] on link "book photo session" at bounding box center [967, 443] width 136 height 30
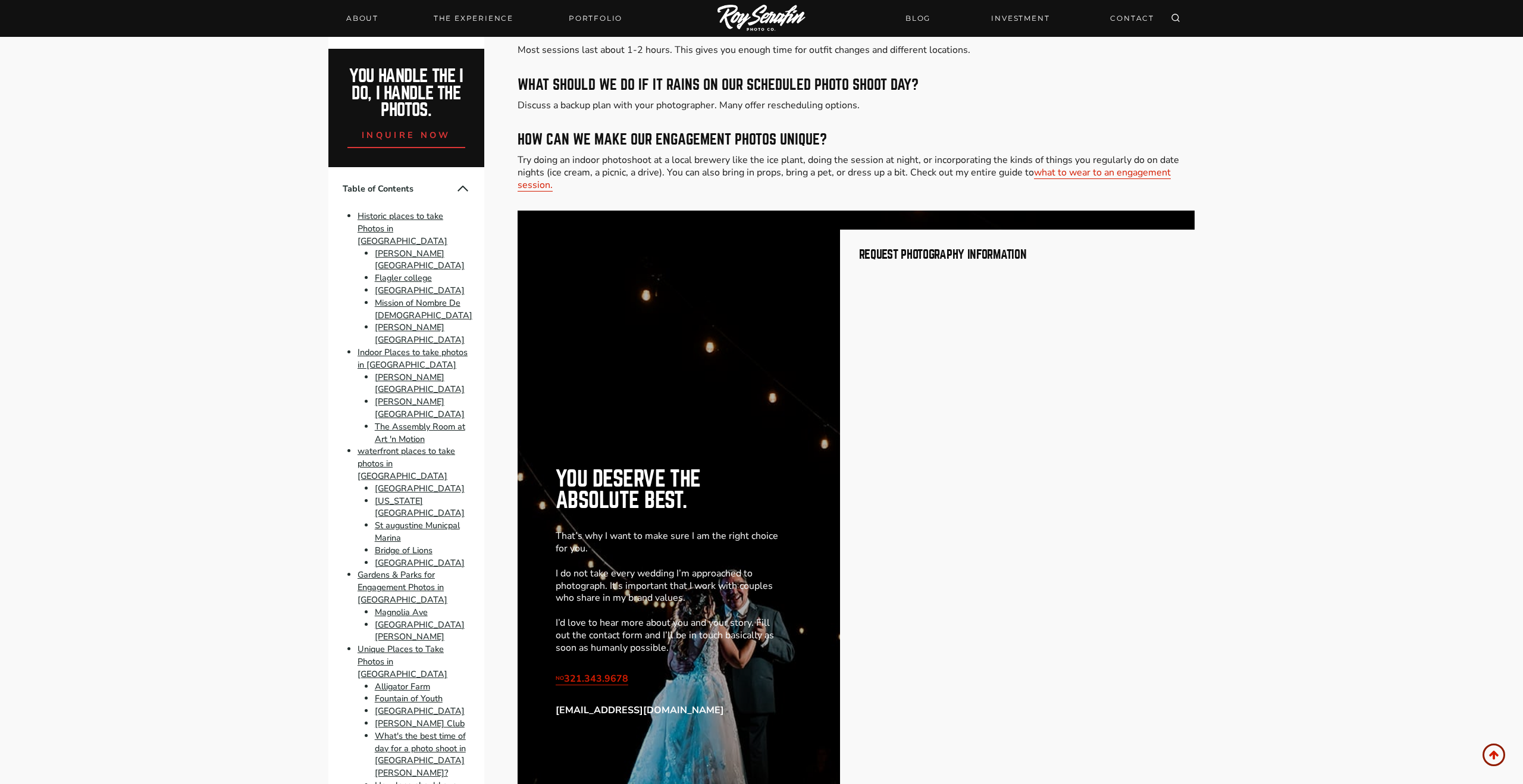
scroll to position [9013, 0]
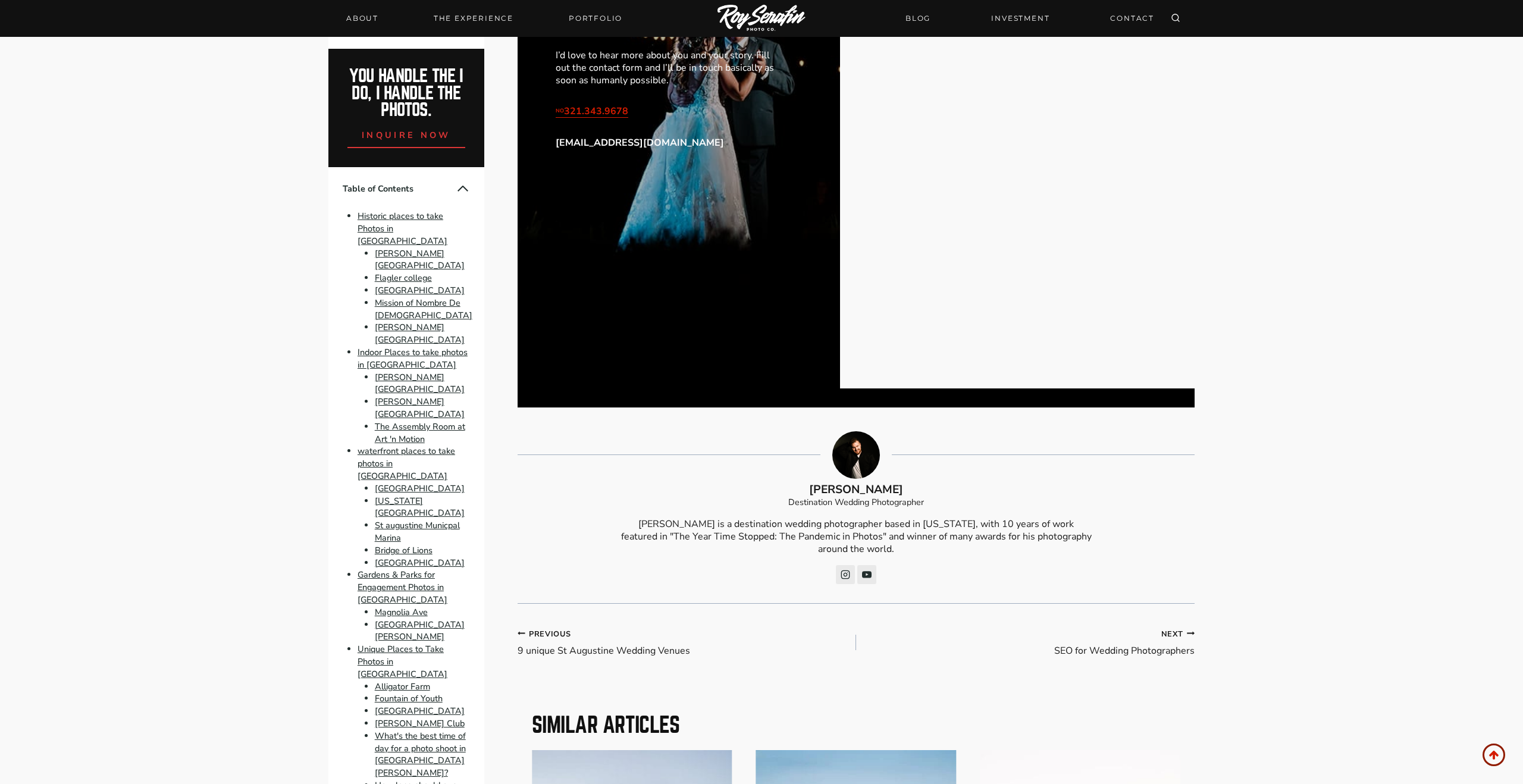
scroll to position [9587, 0]
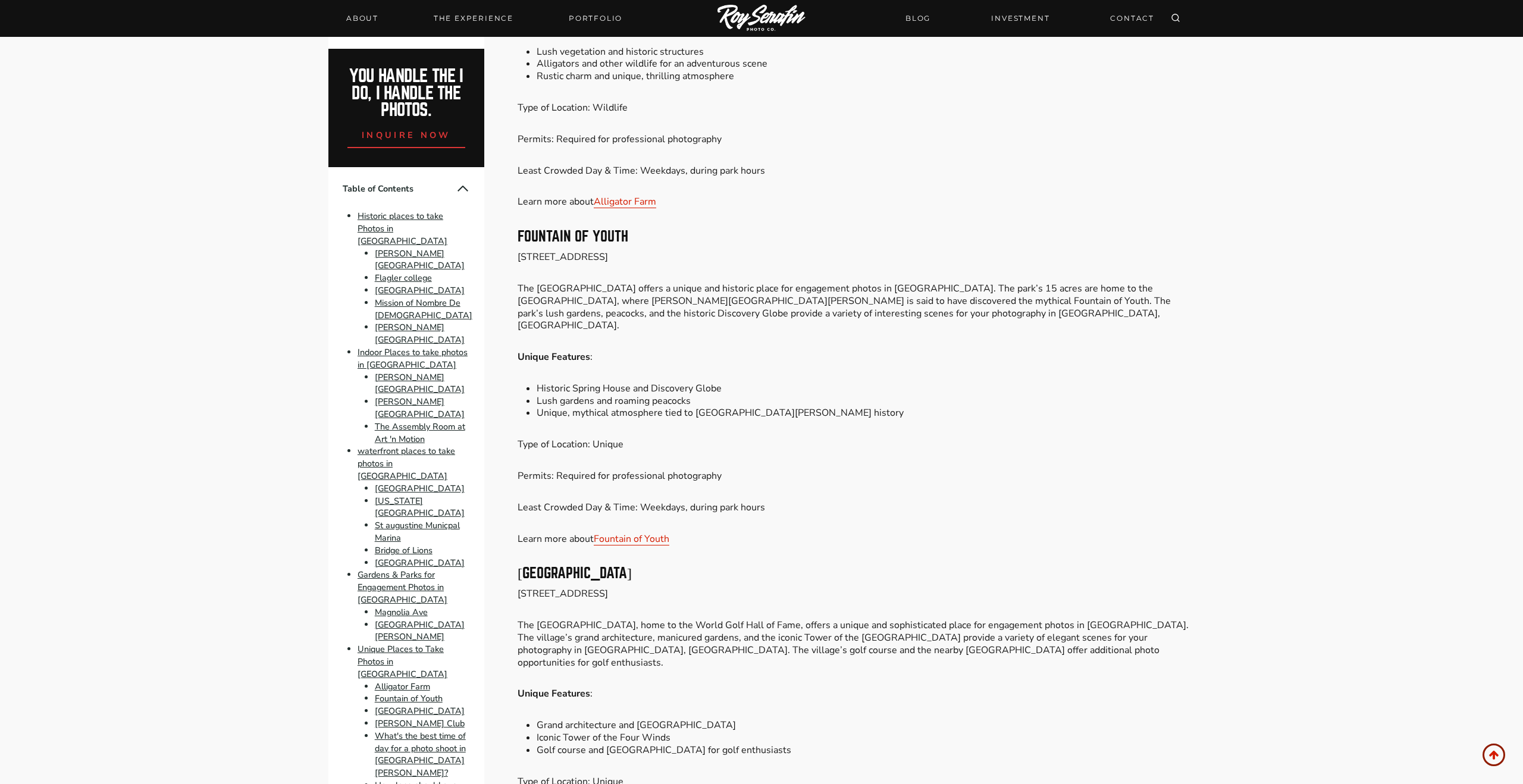
scroll to position [7198, 0]
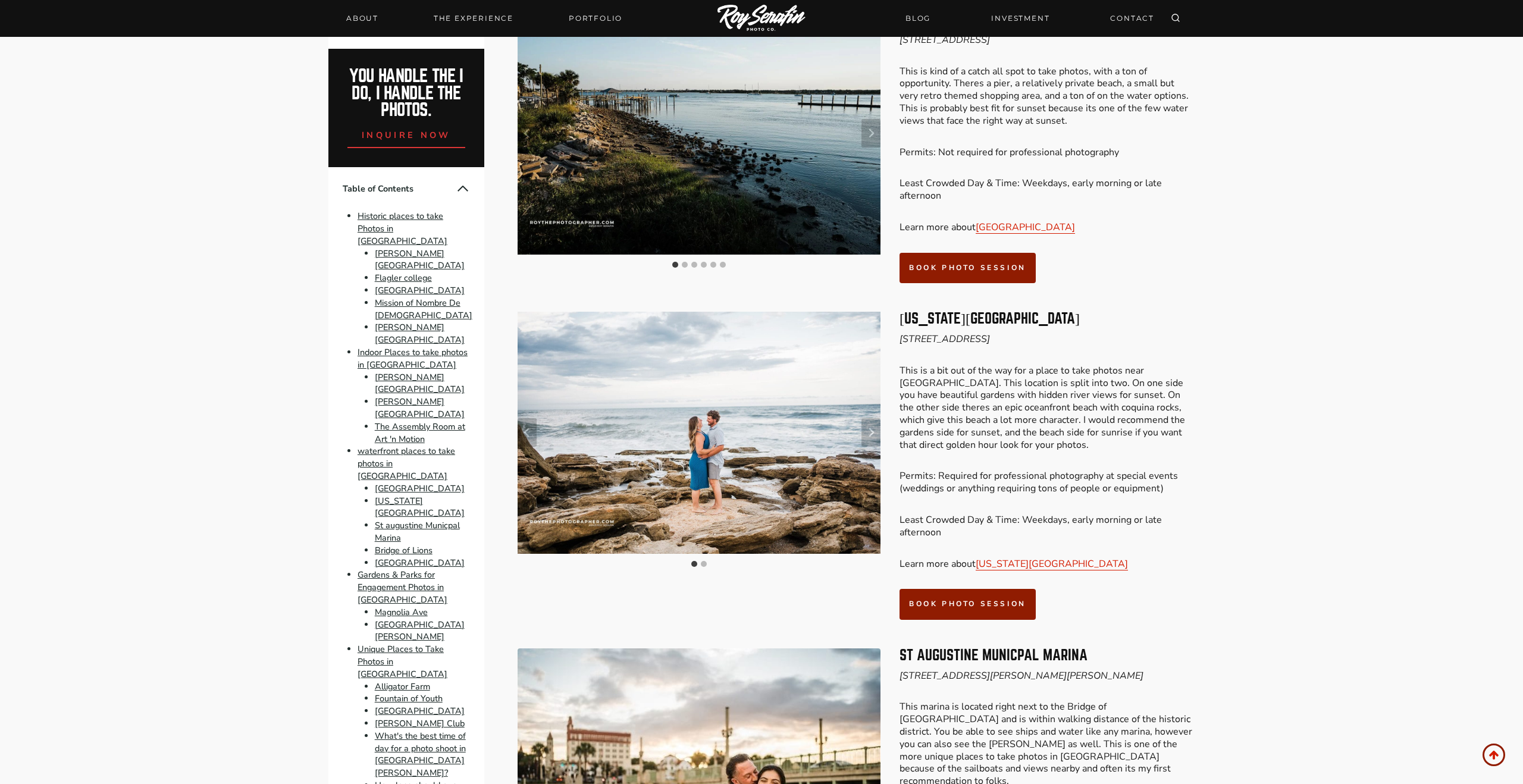
scroll to position [3200, 0]
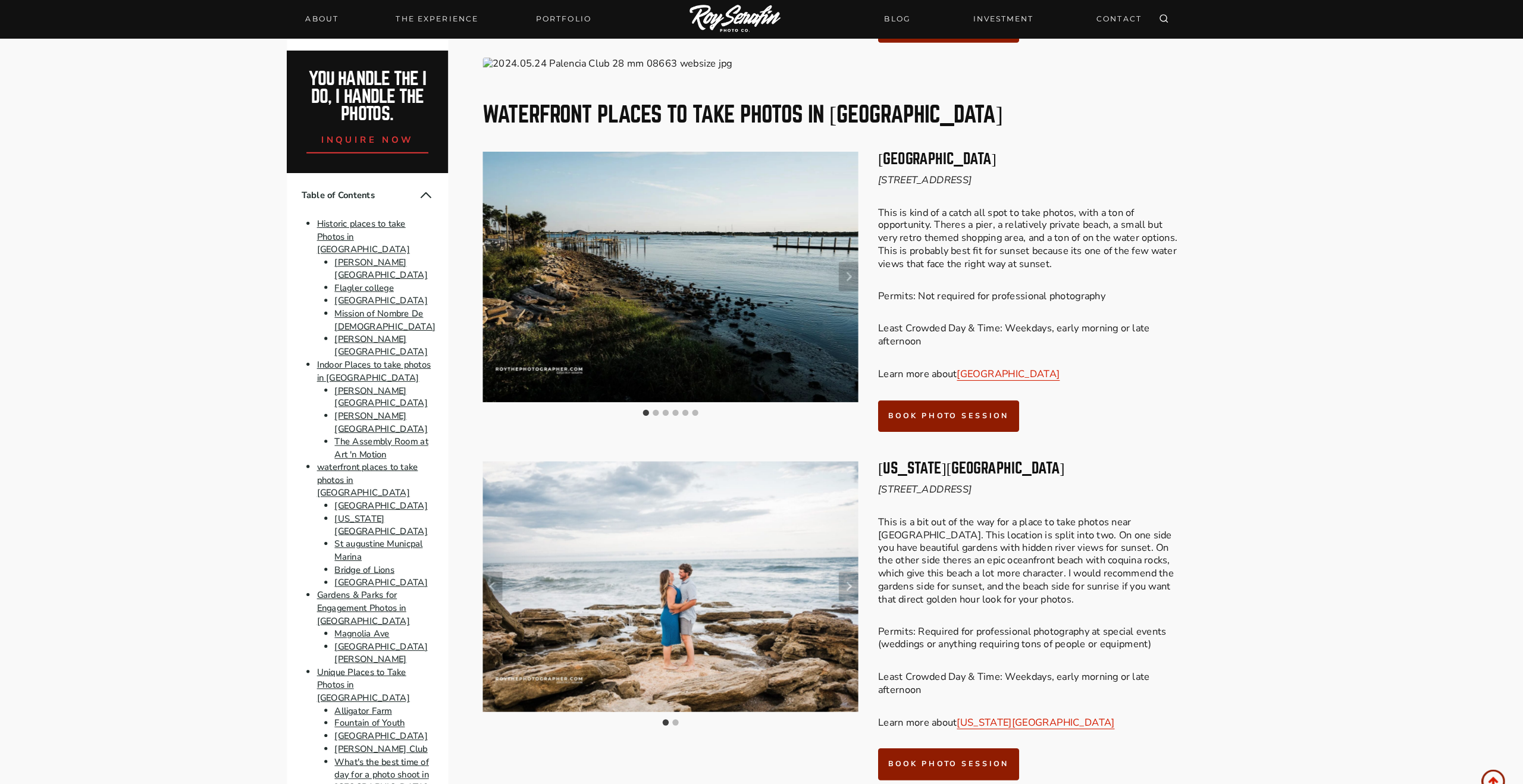
scroll to position [3101, 0]
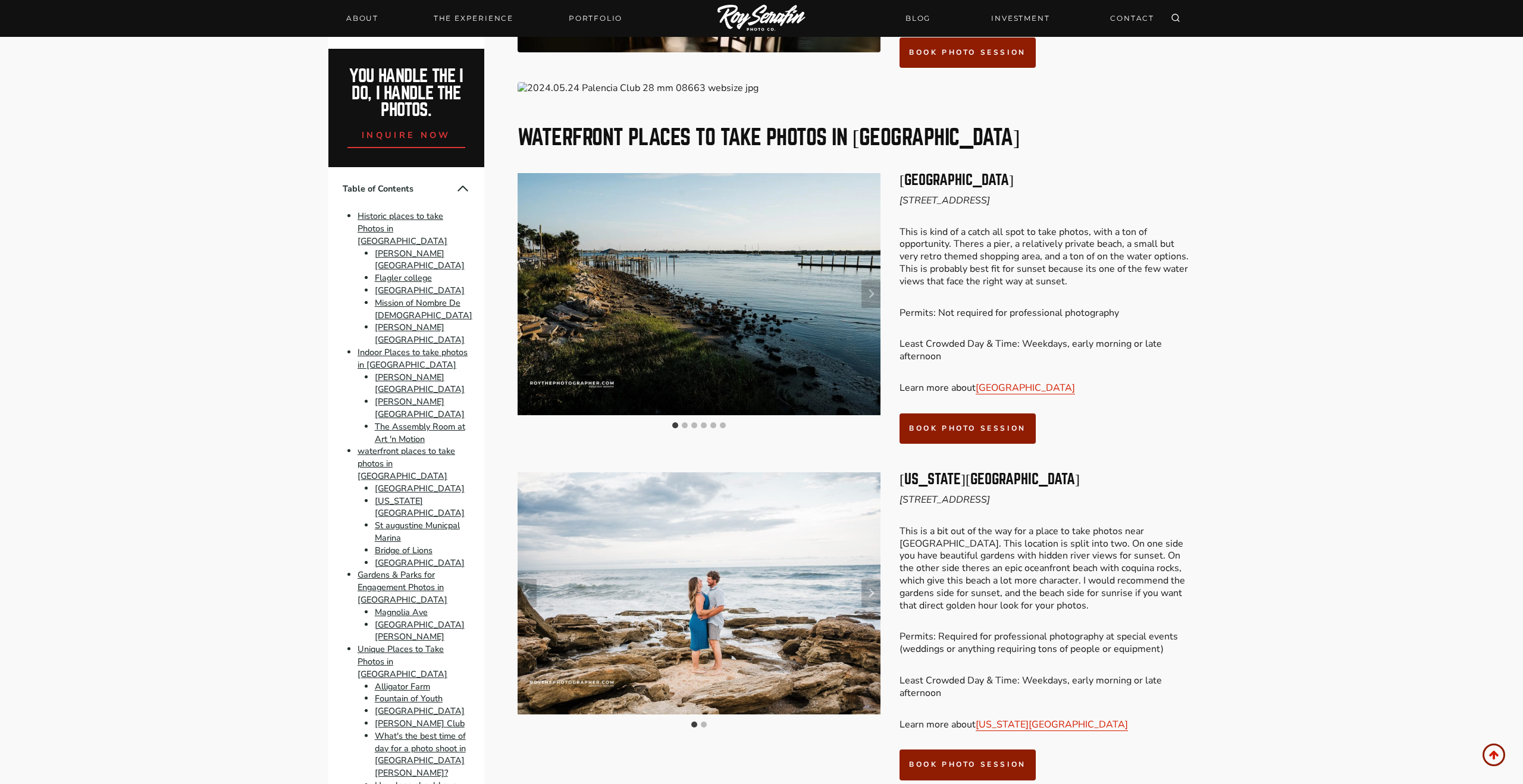
scroll to position [3075, 0]
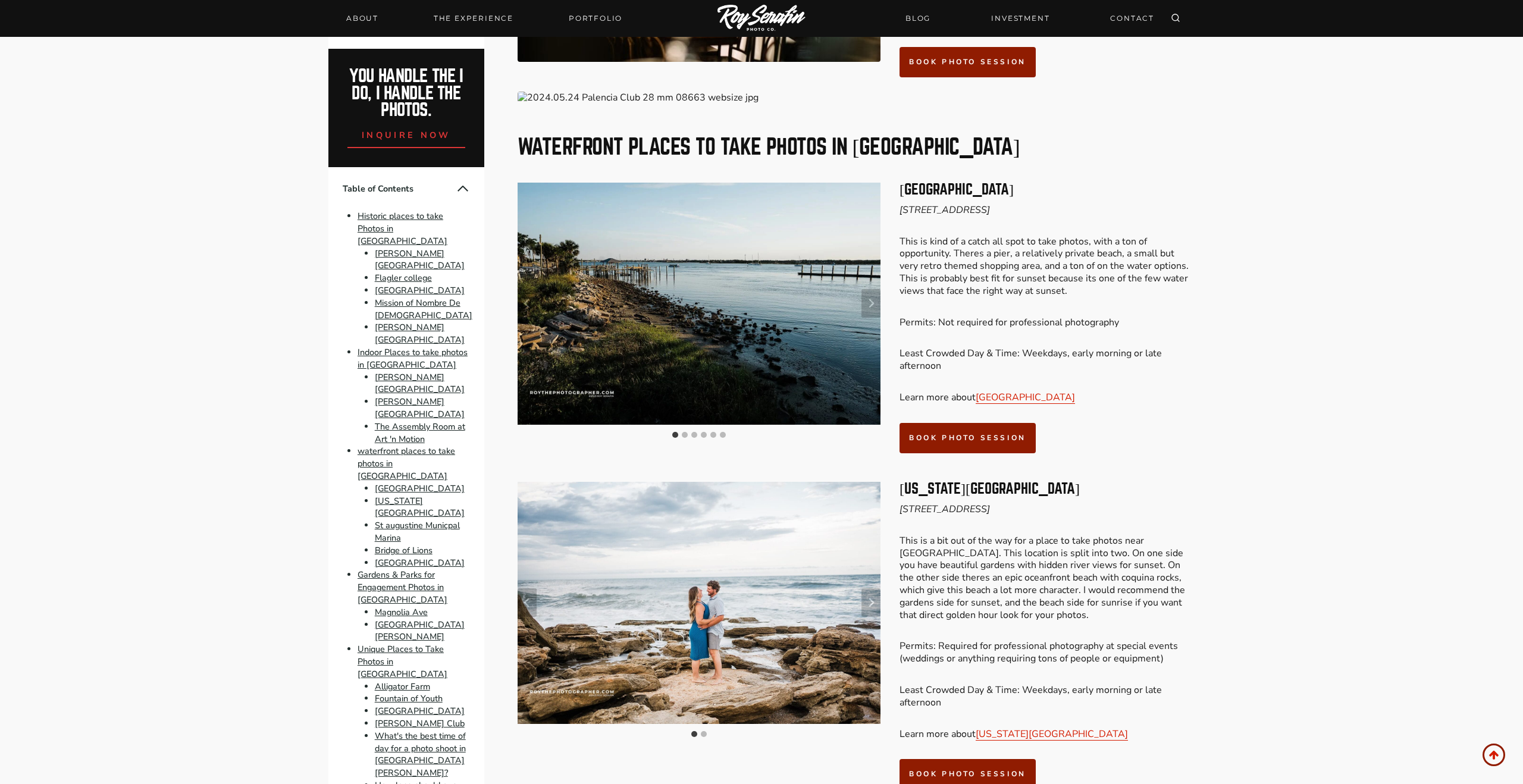
drag, startPoint x: 1245, startPoint y: 295, endPoint x: 1253, endPoint y: 297, distance: 8.2
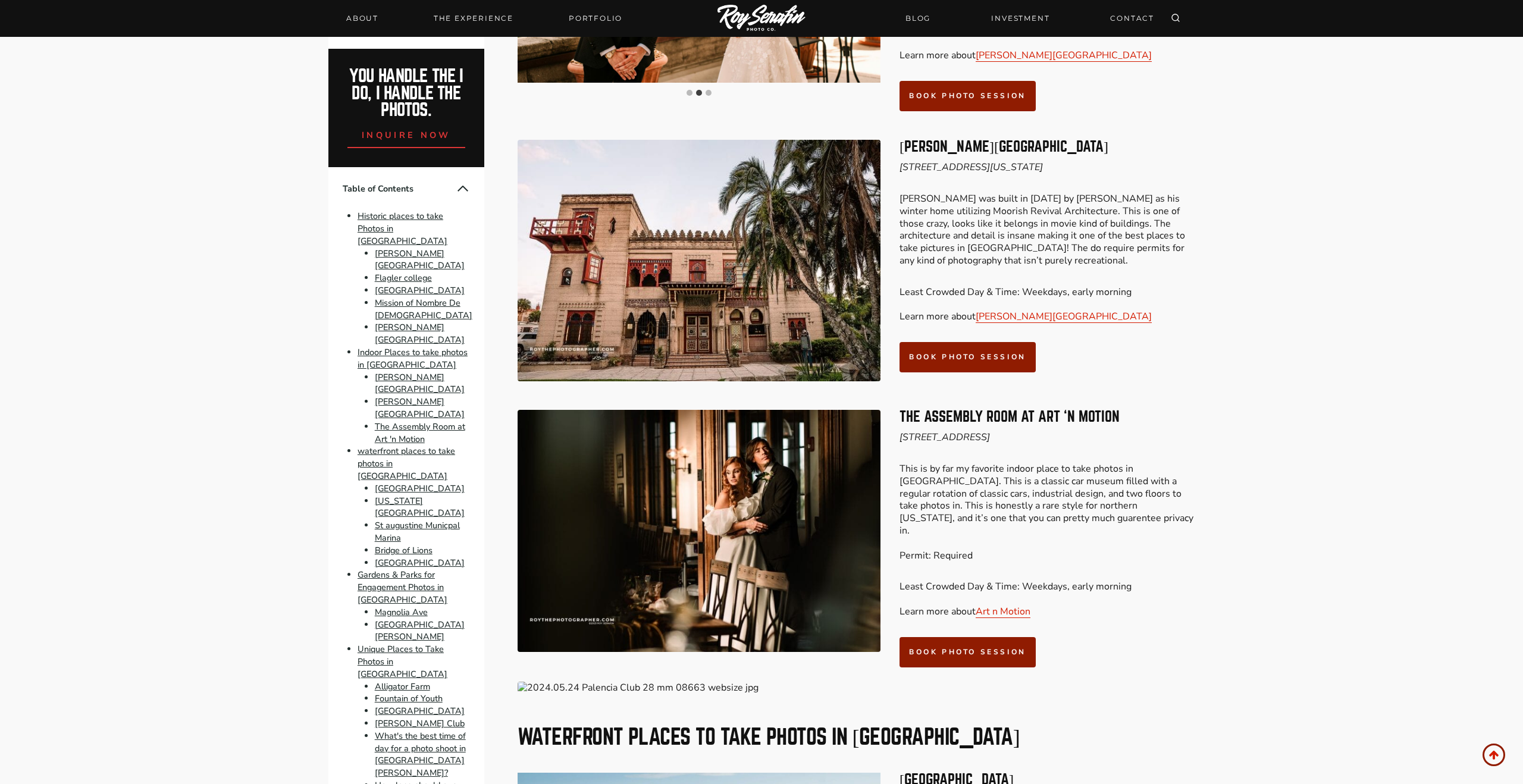
scroll to position [2478, 0]
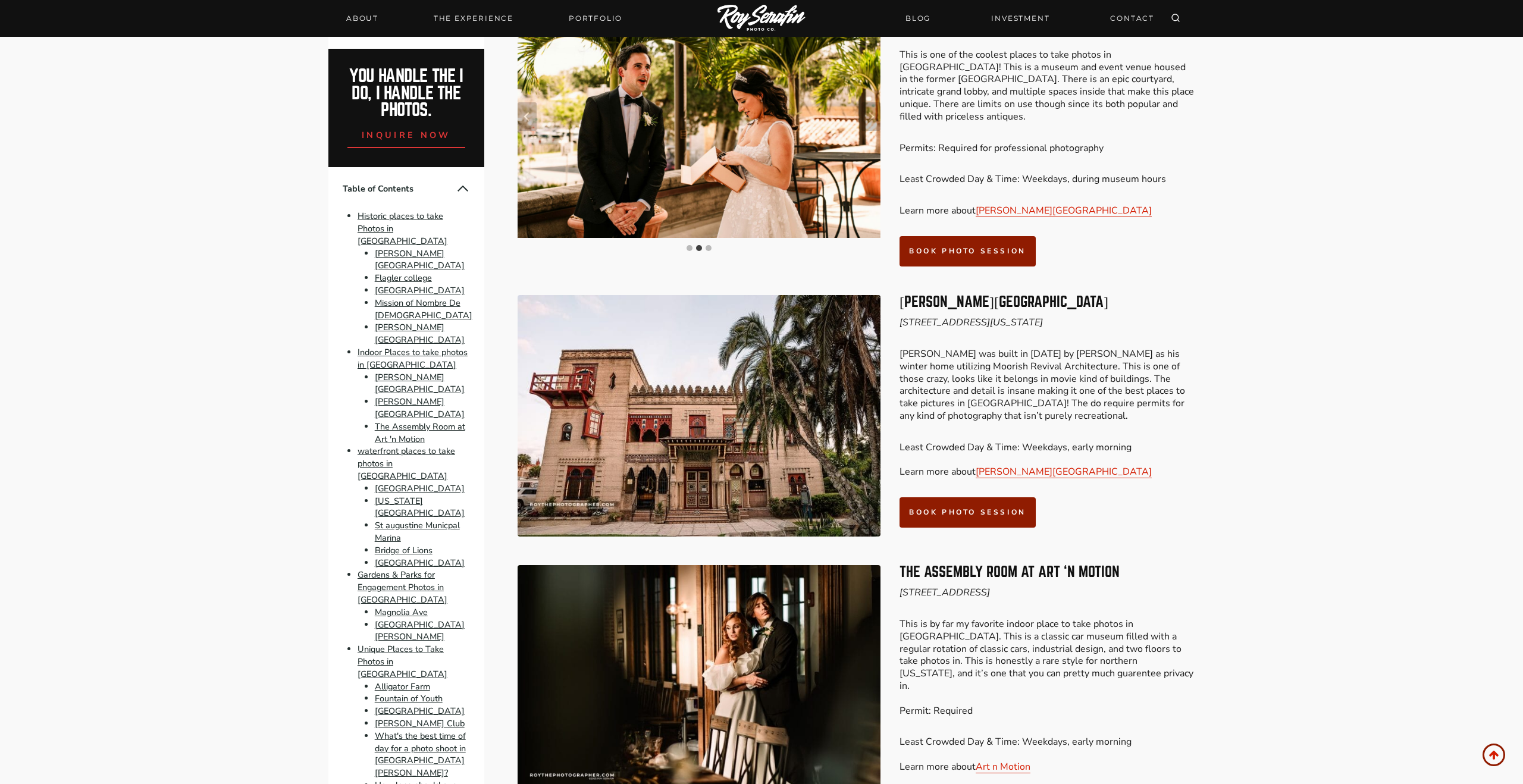
scroll to position [2300, 0]
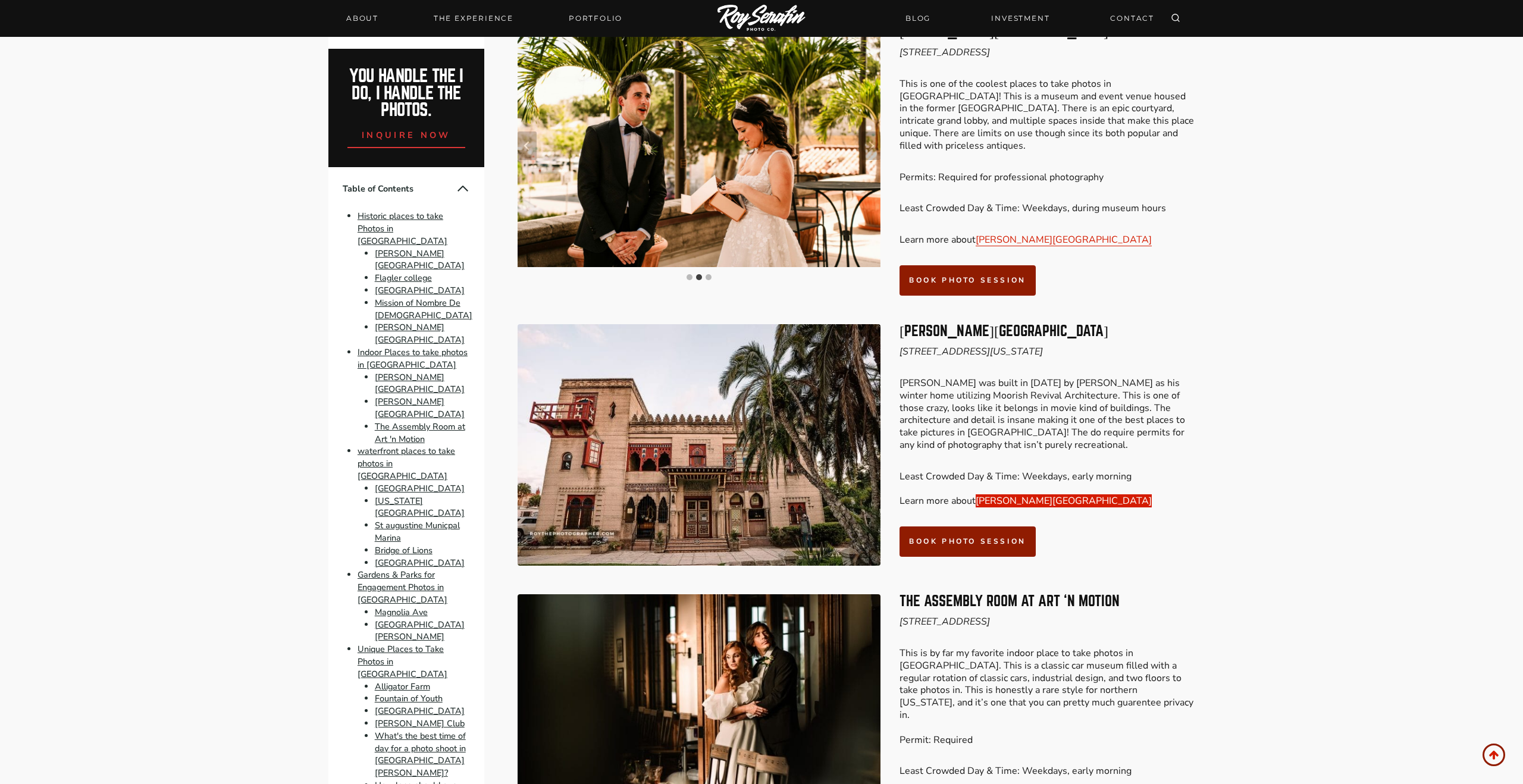
click at [1062, 494] on link "[PERSON_NAME][GEOGRAPHIC_DATA]" at bounding box center [1063, 501] width 176 height 13
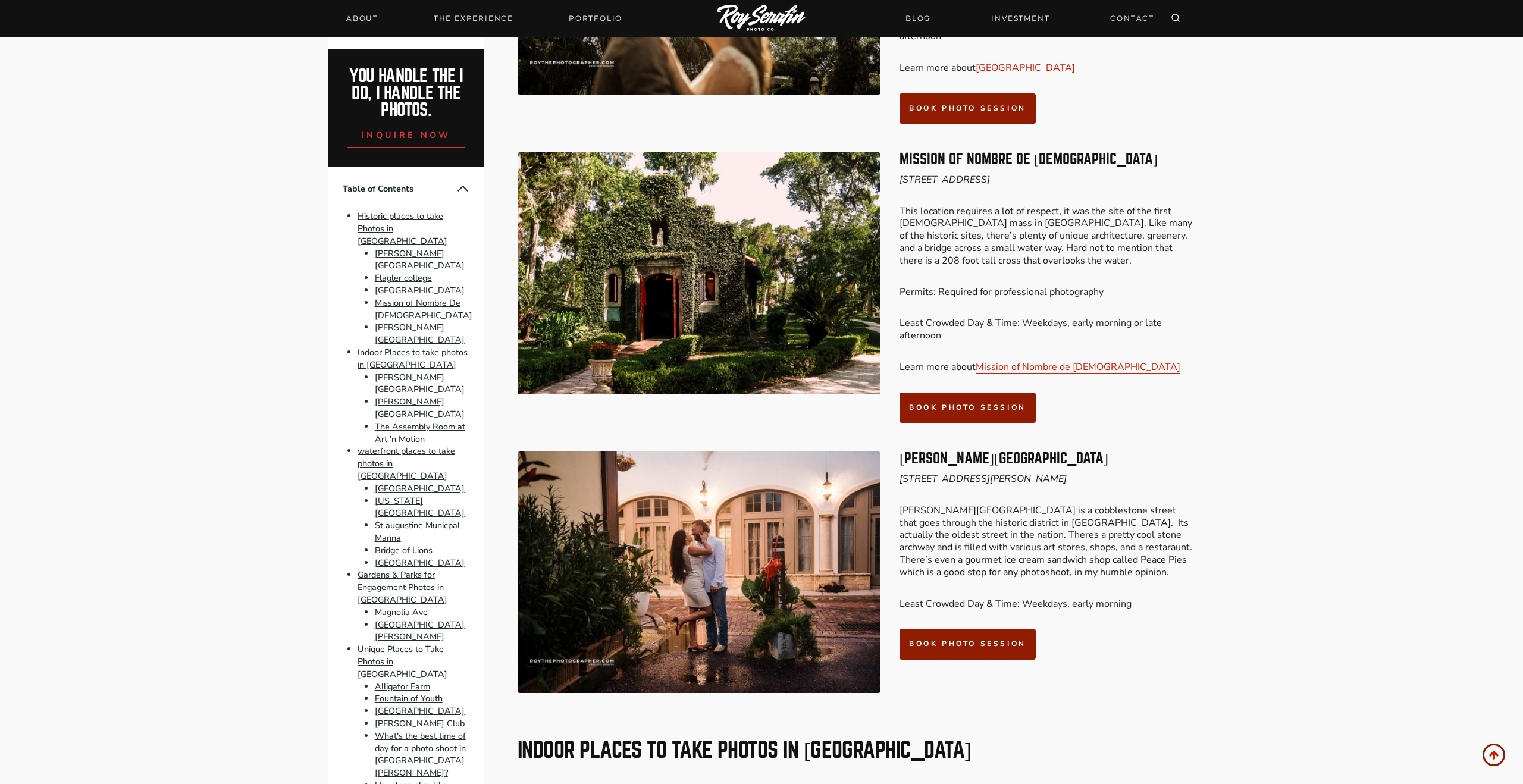
scroll to position [1448, 0]
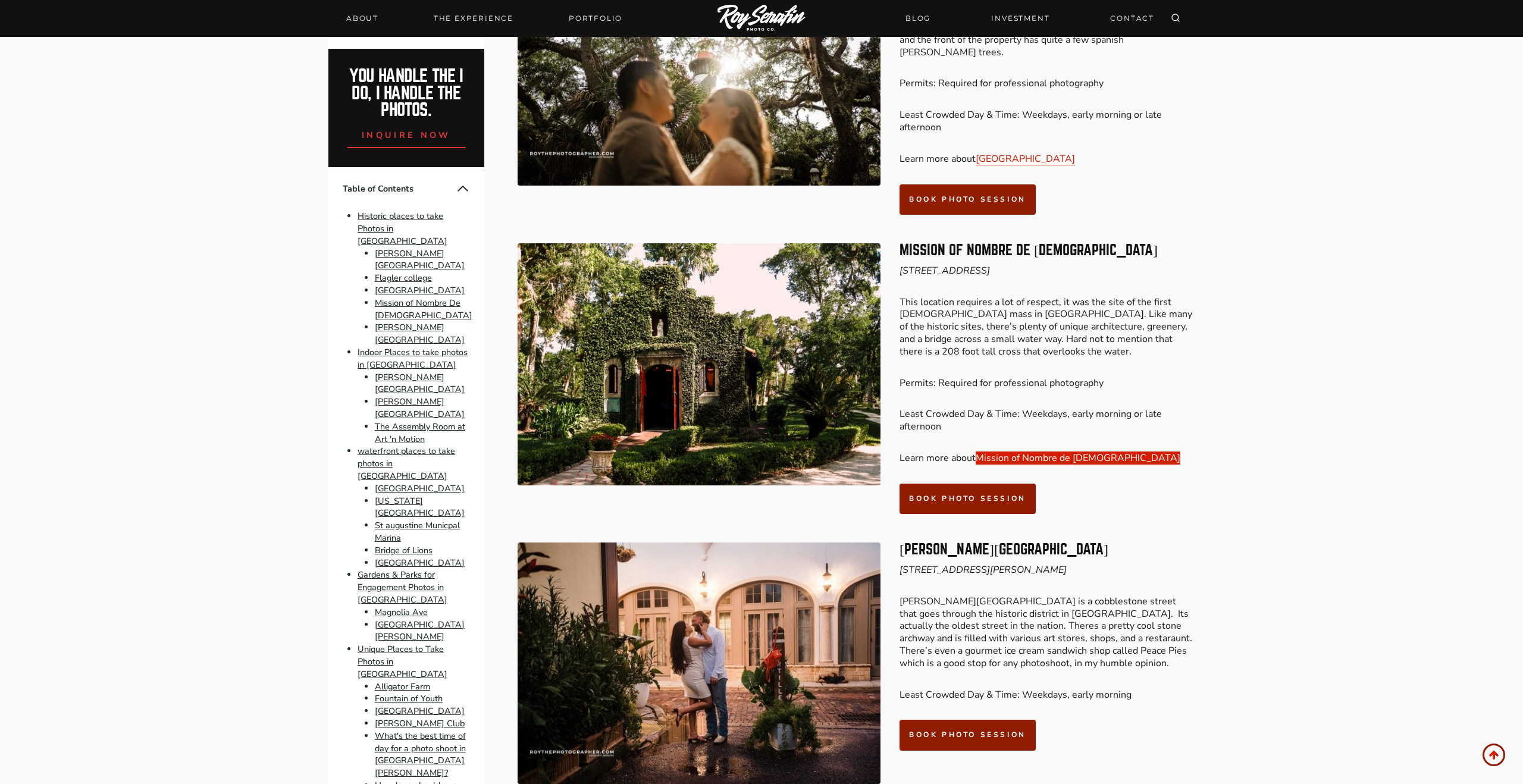
click at [1003, 451] on link "Mission of Nombre de [DEMOGRAPHIC_DATA]" at bounding box center [1078, 457] width 205 height 13
click at [1057, 451] on link "Mission of Nombre de [DEMOGRAPHIC_DATA]" at bounding box center [1078, 457] width 205 height 13
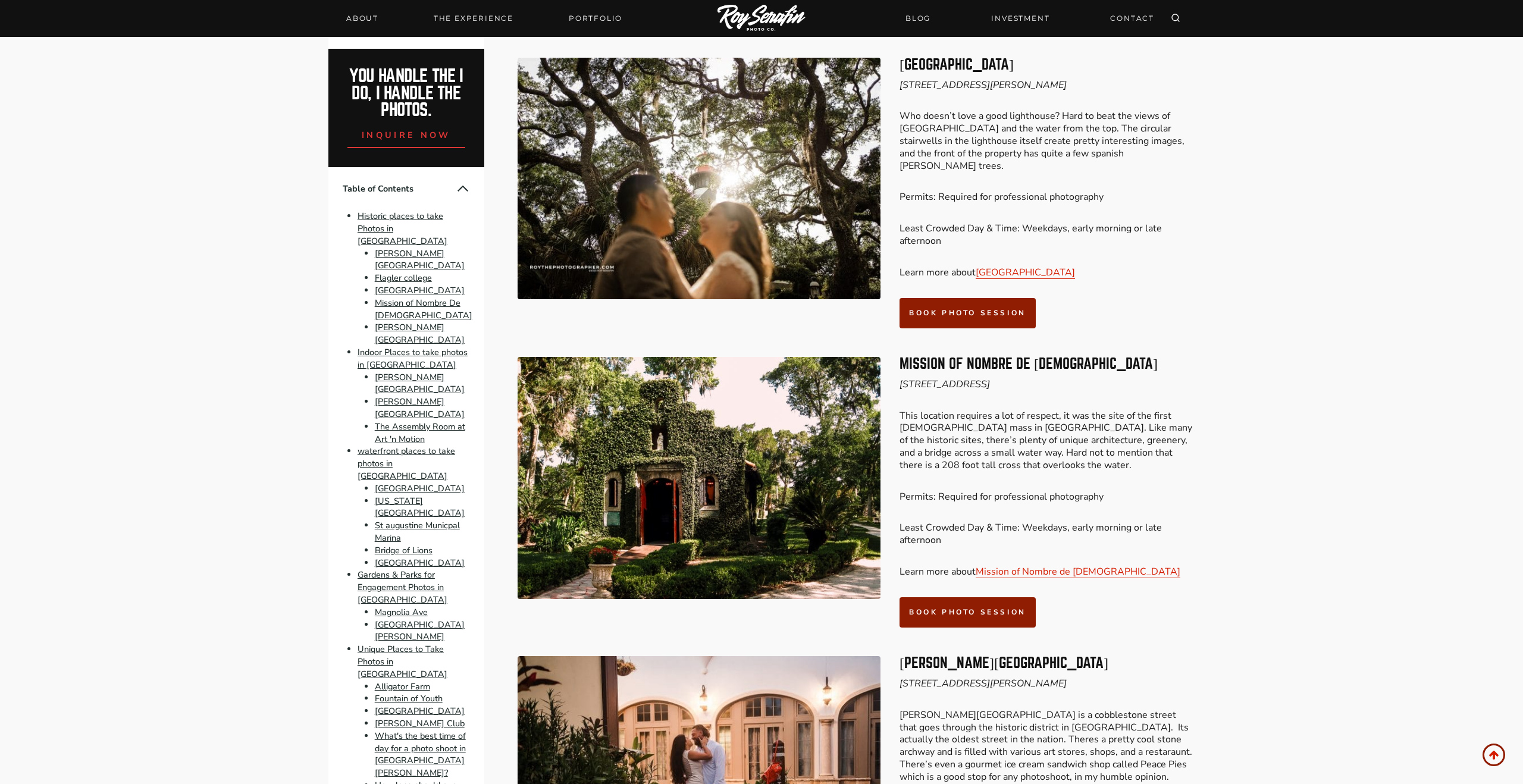
scroll to position [1333, 0]
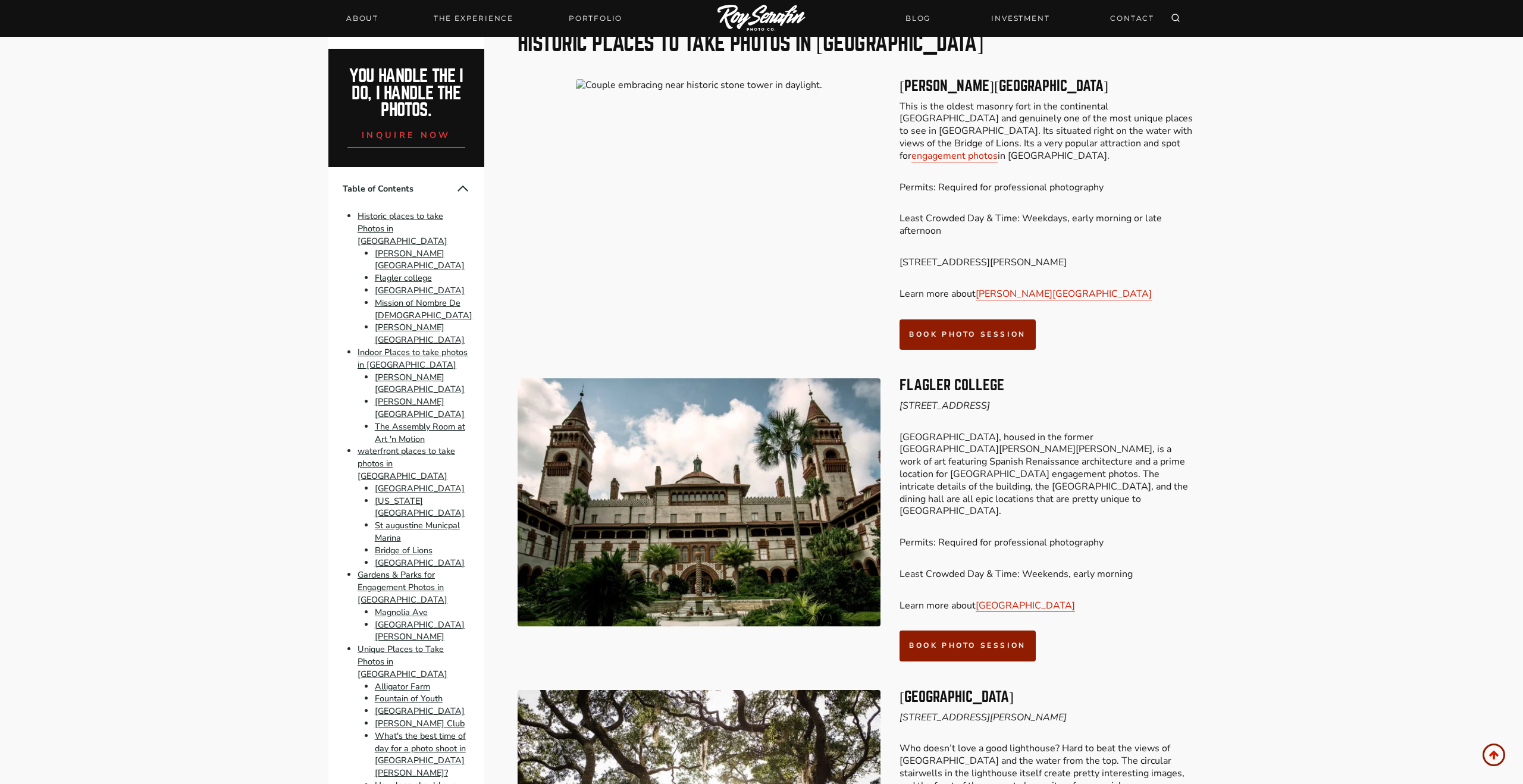
scroll to position [802, 0]
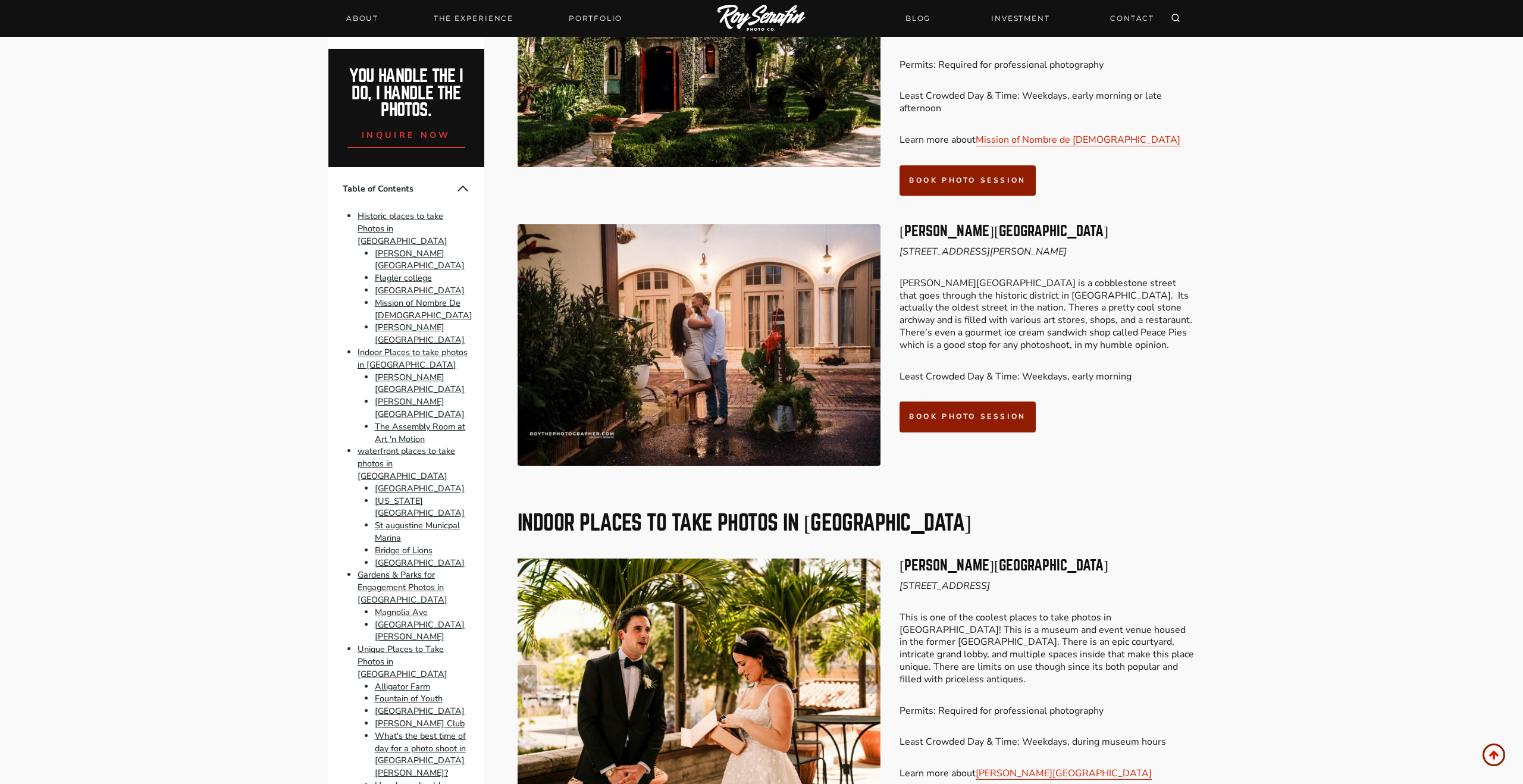
scroll to position [1771, 0]
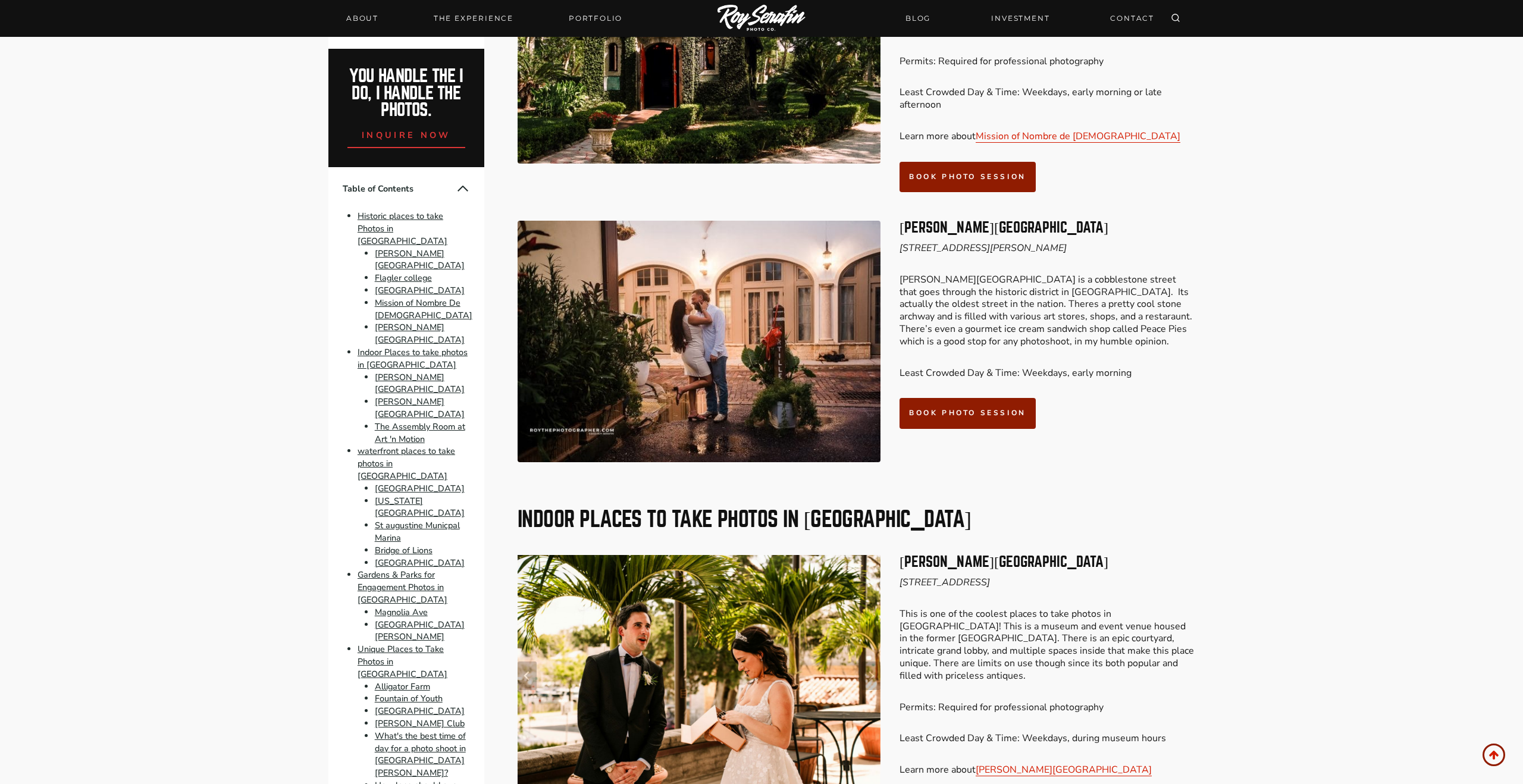
click at [1003, 241] on em "[STREET_ADDRESS][PERSON_NAME]" at bounding box center [982, 248] width 167 height 13
copy em "[STREET_ADDRESS][PERSON_NAME]"
